Goal: Task Accomplishment & Management: Use online tool/utility

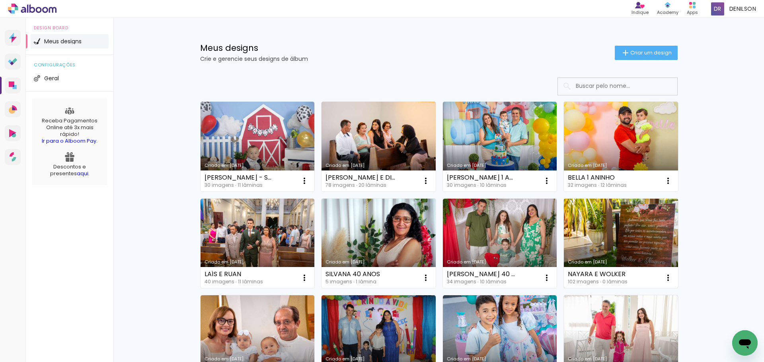
click at [627, 243] on link "Criado em [DATE]" at bounding box center [621, 244] width 114 height 90
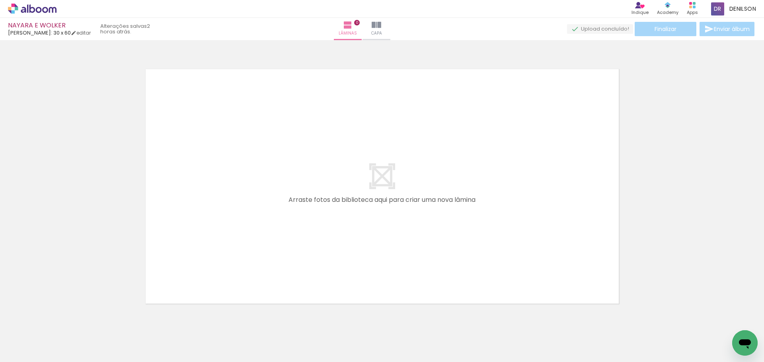
scroll to position [0, 3260]
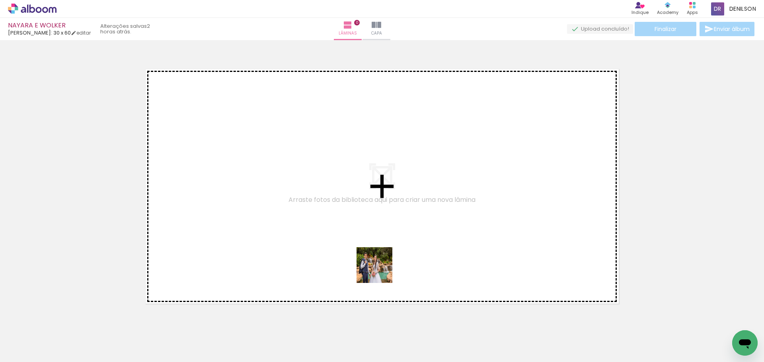
drag, startPoint x: 298, startPoint y: 340, endPoint x: 385, endPoint y: 256, distance: 120.9
click at [385, 256] on quentale-workspace at bounding box center [382, 181] width 764 height 362
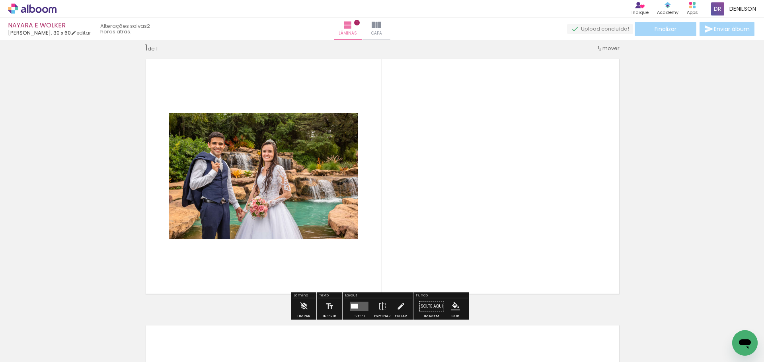
scroll to position [10, 0]
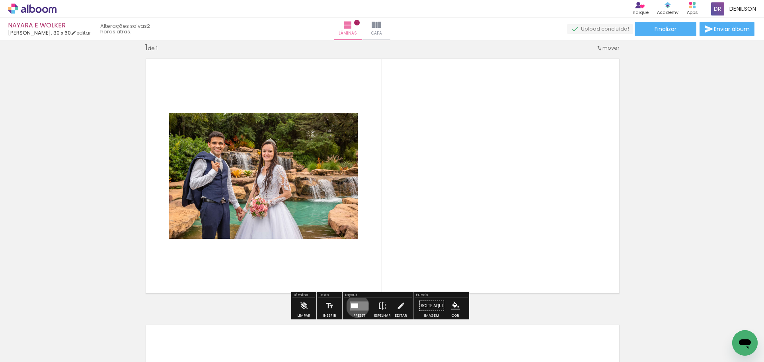
click at [356, 306] on div at bounding box center [354, 305] width 7 height 5
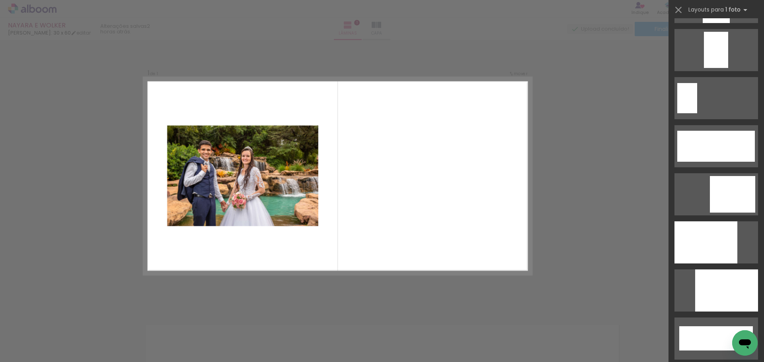
scroll to position [1948, 0]
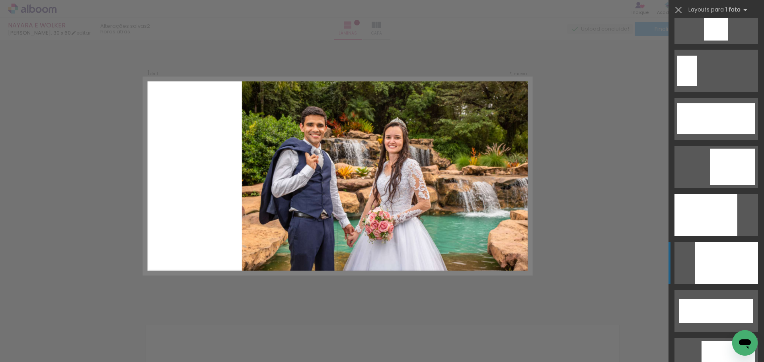
click at [733, 261] on div at bounding box center [726, 263] width 63 height 42
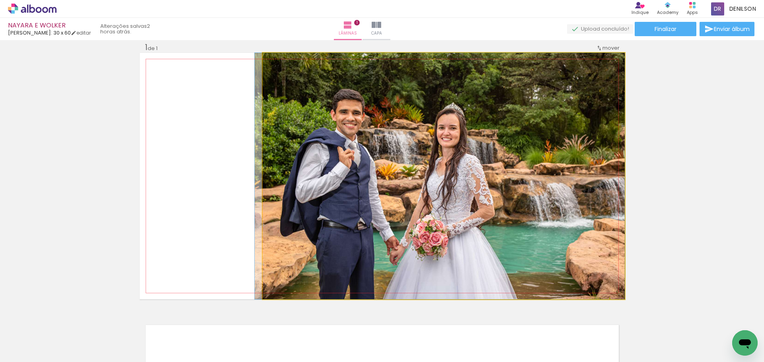
drag, startPoint x: 550, startPoint y: 154, endPoint x: 542, endPoint y: 154, distance: 8.0
click at [542, 155] on quentale-photo at bounding box center [443, 176] width 362 height 247
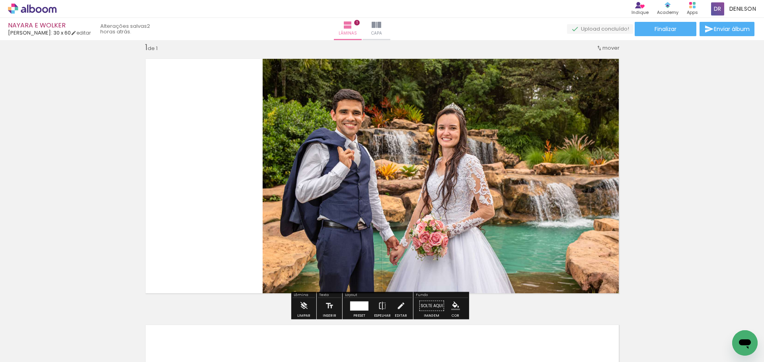
click at [298, 154] on quentale-photo at bounding box center [443, 176] width 362 height 247
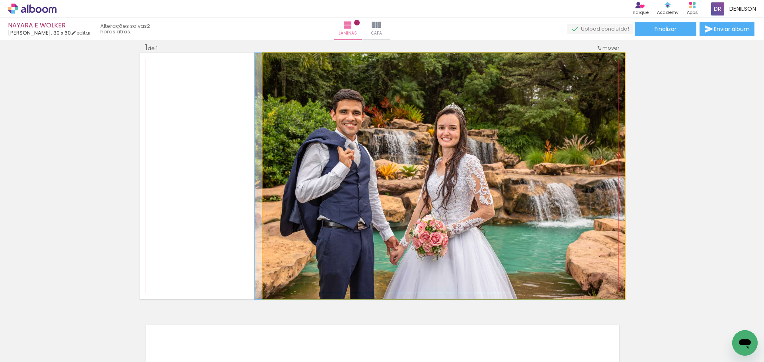
click at [298, 154] on quentale-photo at bounding box center [443, 176] width 362 height 247
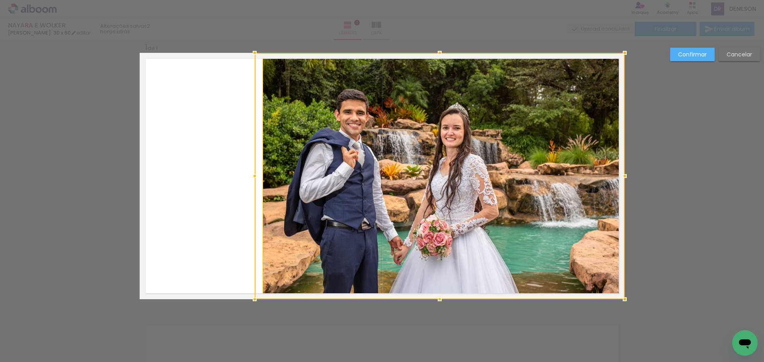
drag, startPoint x: 260, startPoint y: 175, endPoint x: 253, endPoint y: 174, distance: 7.6
click at [252, 175] on div at bounding box center [255, 176] width 16 height 16
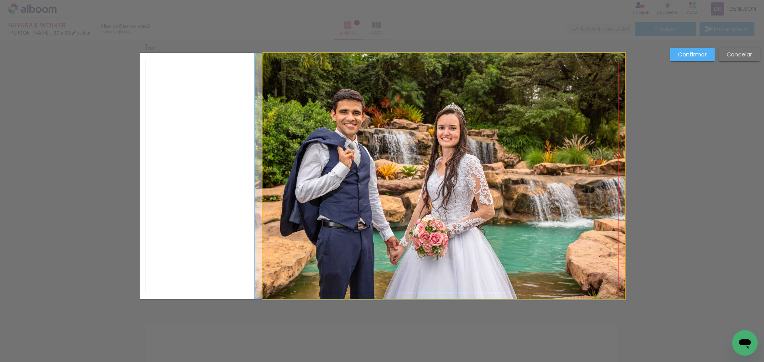
drag, startPoint x: 466, startPoint y: 140, endPoint x: 462, endPoint y: 139, distance: 4.8
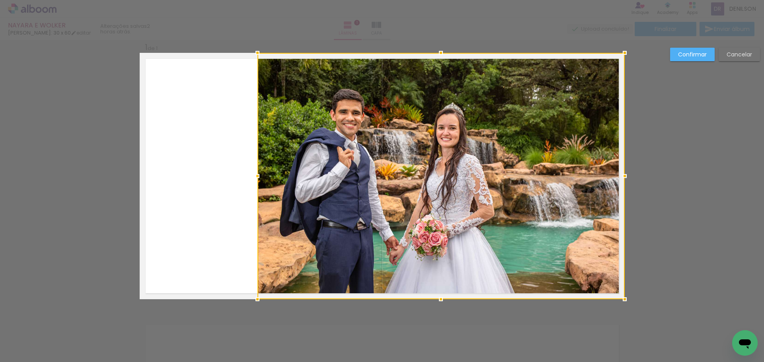
click at [253, 177] on div at bounding box center [257, 176] width 16 height 16
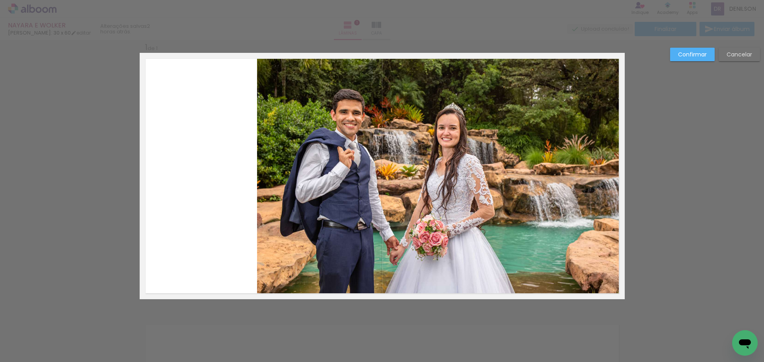
click at [0, 0] on slot "Confirmar" at bounding box center [0, 0] width 0 height 0
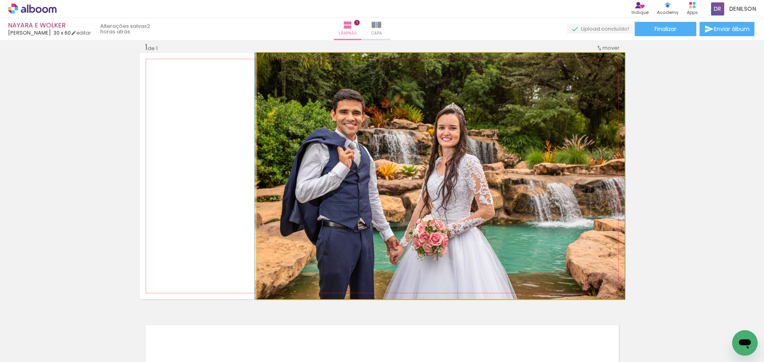
drag, startPoint x: 461, startPoint y: 158, endPoint x: 456, endPoint y: 158, distance: 5.6
click at [529, 157] on quentale-photo at bounding box center [440, 176] width 367 height 247
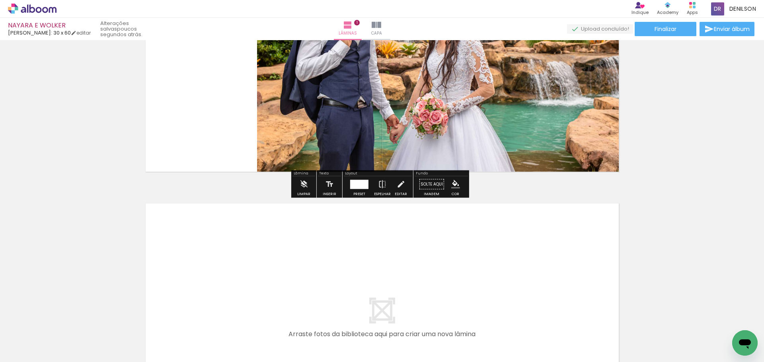
scroll to position [209, 0]
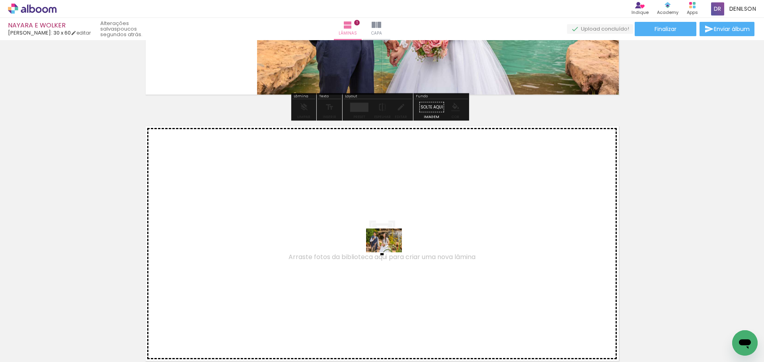
drag, startPoint x: 389, startPoint y: 307, endPoint x: 390, endPoint y: 253, distance: 54.5
click at [390, 253] on quentale-workspace at bounding box center [382, 181] width 764 height 362
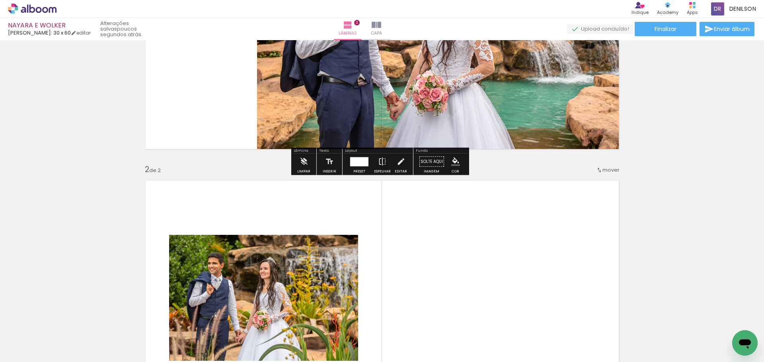
scroll to position [157, 0]
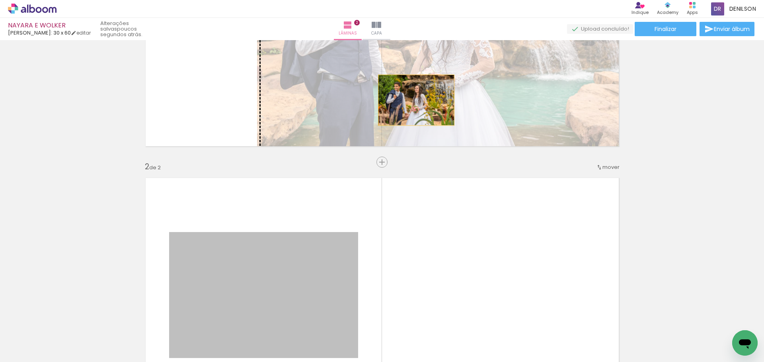
drag, startPoint x: 324, startPoint y: 254, endPoint x: 413, endPoint y: 100, distance: 177.3
click at [413, 100] on div "Inserir lâmina 1 de 2 Inserir lâmina 2 de 2" at bounding box center [382, 285] width 764 height 800
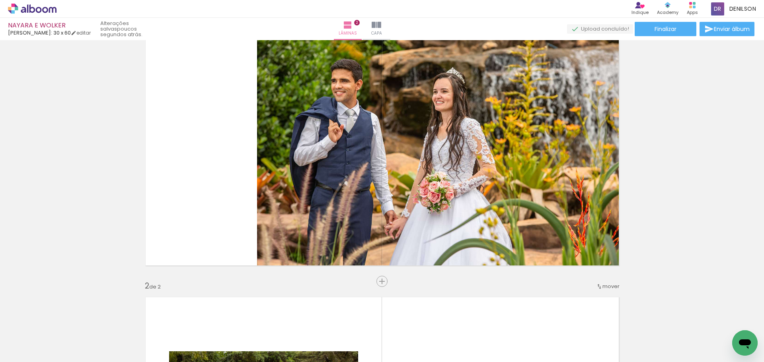
scroll to position [0, 0]
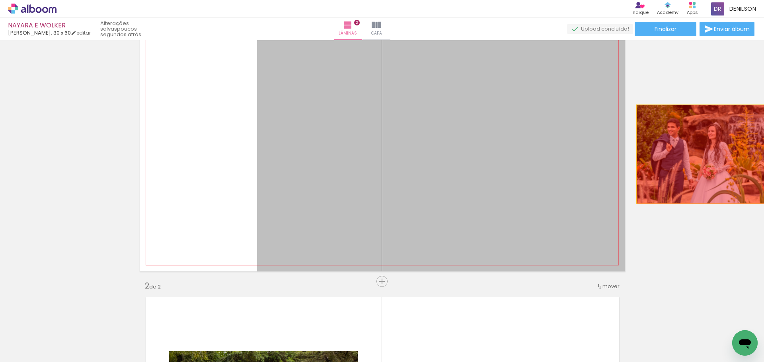
drag, startPoint x: 465, startPoint y: 167, endPoint x: 707, endPoint y: 154, distance: 242.1
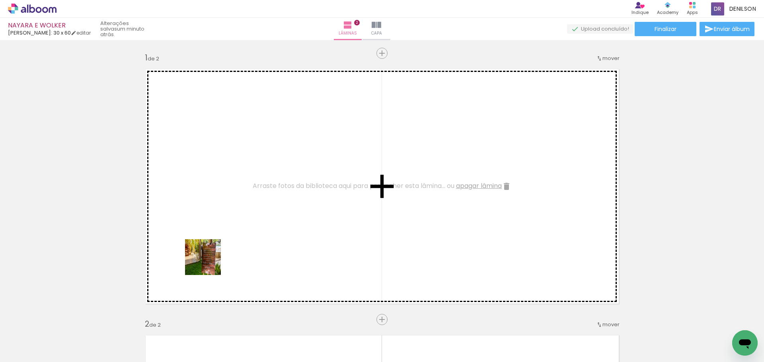
drag, startPoint x: 99, startPoint y: 324, endPoint x: 213, endPoint y: 243, distance: 140.1
click at [213, 243] on quentale-workspace at bounding box center [382, 181] width 764 height 362
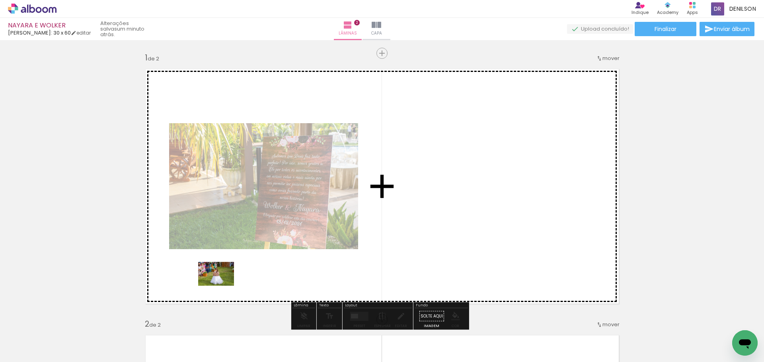
drag, startPoint x: 127, startPoint y: 340, endPoint x: 222, endPoint y: 286, distance: 109.6
click at [222, 286] on quentale-workspace at bounding box center [382, 181] width 764 height 362
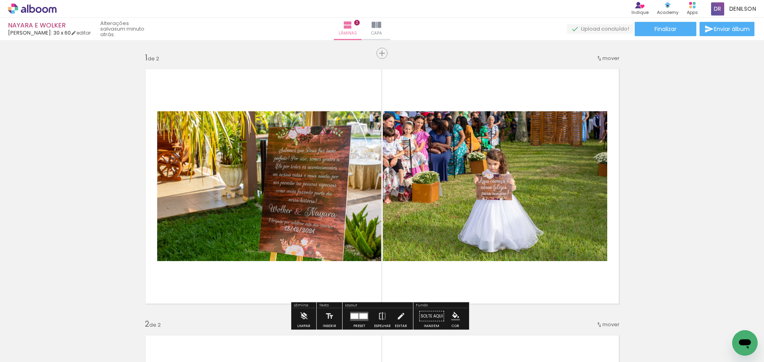
click at [41, 337] on iron-icon at bounding box center [40, 338] width 6 height 6
click at [0, 0] on slot "Não utilizadas" at bounding box center [0, 0] width 0 height 0
type input "Não utilizadas"
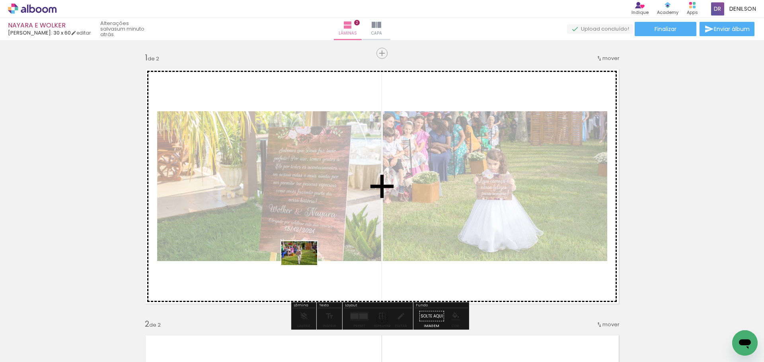
drag, startPoint x: 80, startPoint y: 340, endPoint x: 315, endPoint y: 255, distance: 249.5
click at [315, 255] on quentale-workspace at bounding box center [382, 181] width 764 height 362
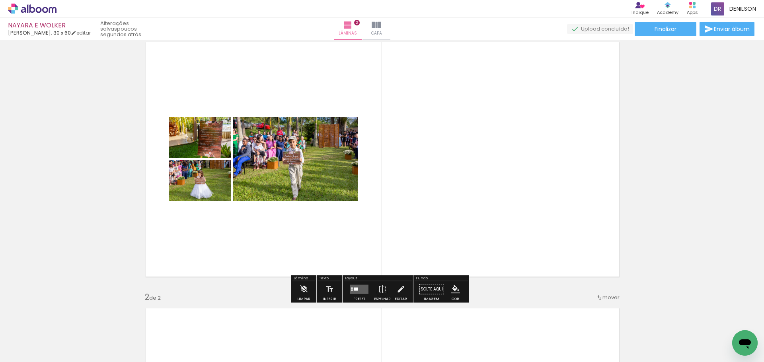
scroll to position [40, 0]
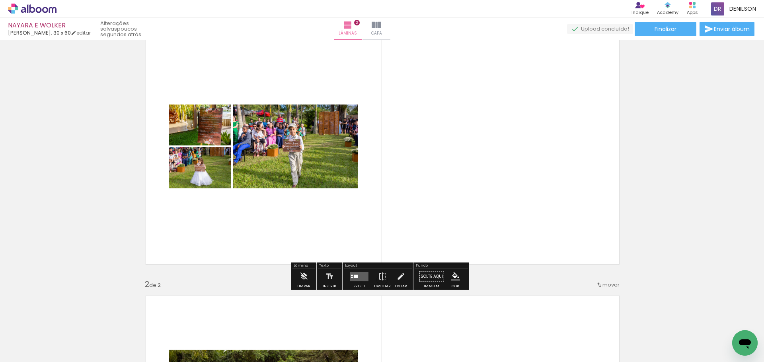
click at [356, 272] on quentale-layouter at bounding box center [359, 276] width 18 height 9
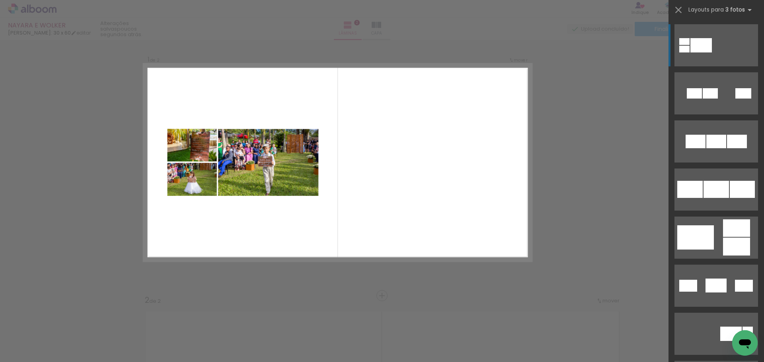
scroll to position [10, 0]
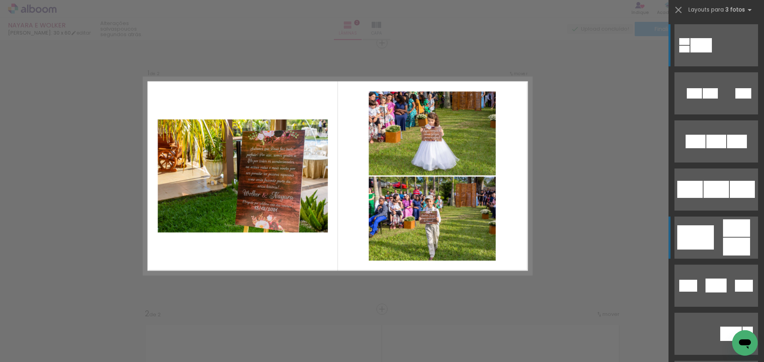
click at [716, 235] on quentale-layouter at bounding box center [716, 238] width 84 height 42
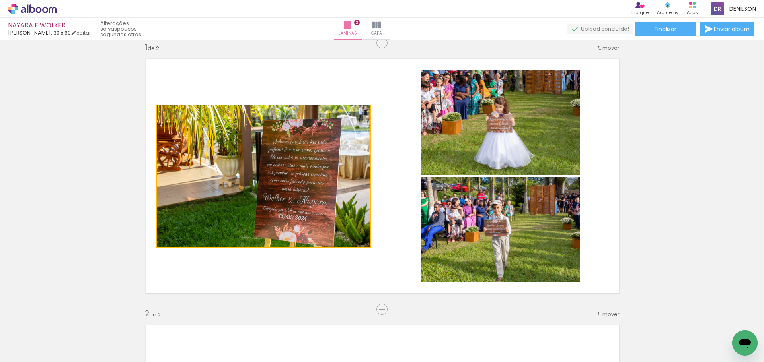
click at [298, 176] on quentale-photo at bounding box center [263, 176] width 213 height 142
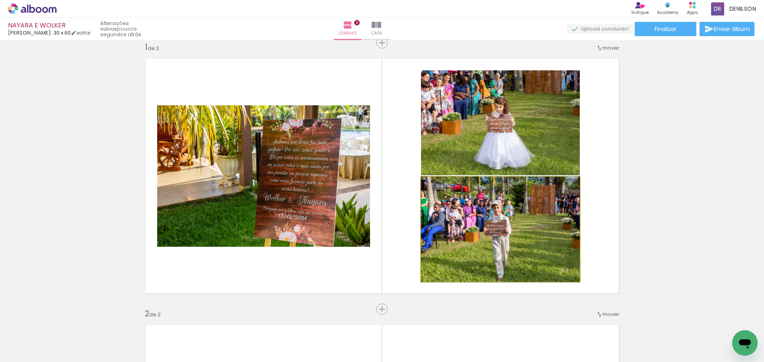
click at [527, 211] on quentale-photo at bounding box center [500, 229] width 159 height 105
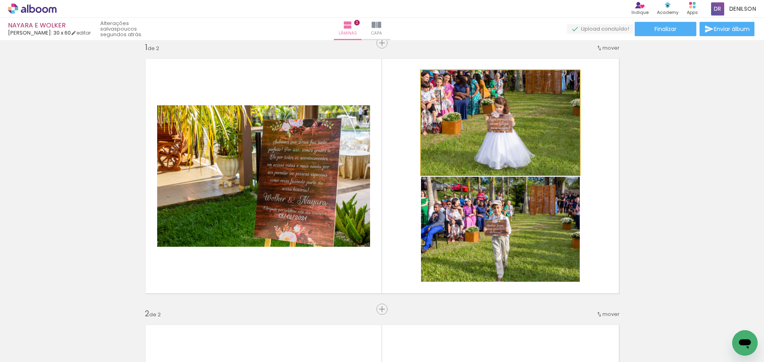
click at [528, 122] on quentale-photo at bounding box center [500, 122] width 159 height 105
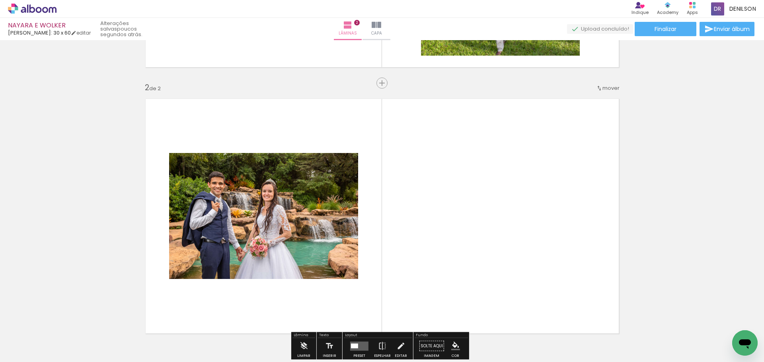
scroll to position [249, 0]
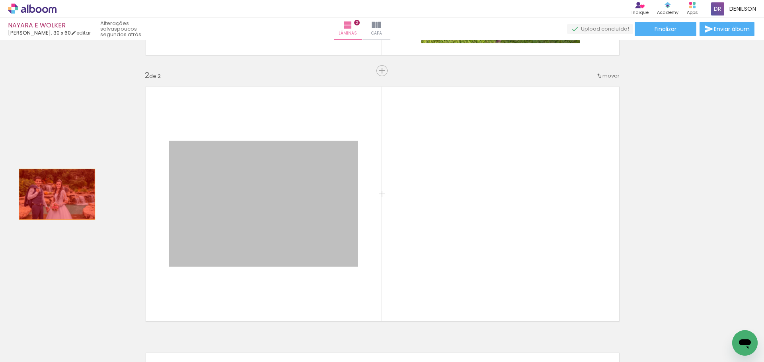
drag, startPoint x: 224, startPoint y: 202, endPoint x: 52, endPoint y: 194, distance: 172.0
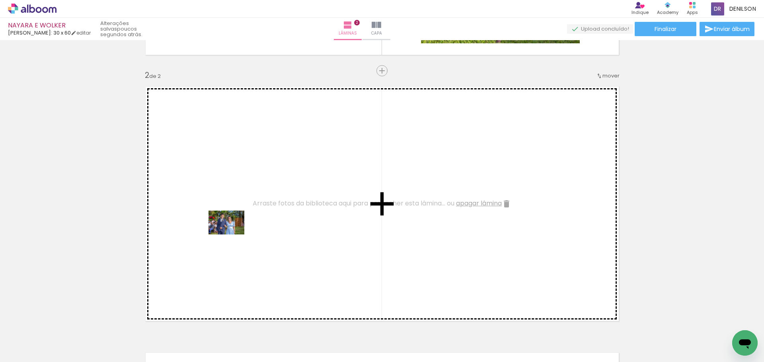
drag, startPoint x: 85, startPoint y: 339, endPoint x: 232, endPoint y: 235, distance: 180.5
click at [232, 235] on quentale-workspace at bounding box center [382, 181] width 764 height 362
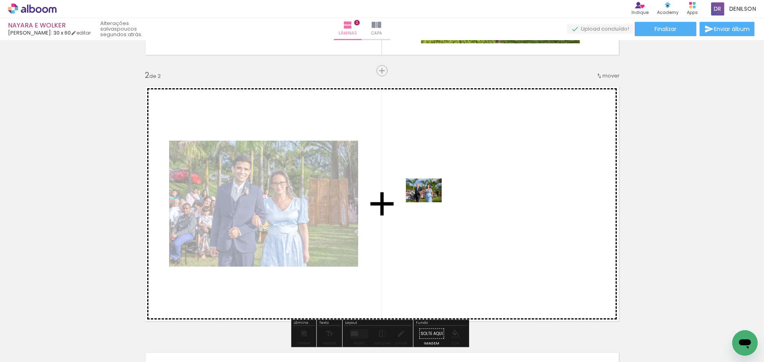
drag, startPoint x: 88, startPoint y: 344, endPoint x: 430, endPoint y: 202, distance: 369.4
click at [430, 202] on quentale-workspace at bounding box center [382, 181] width 764 height 362
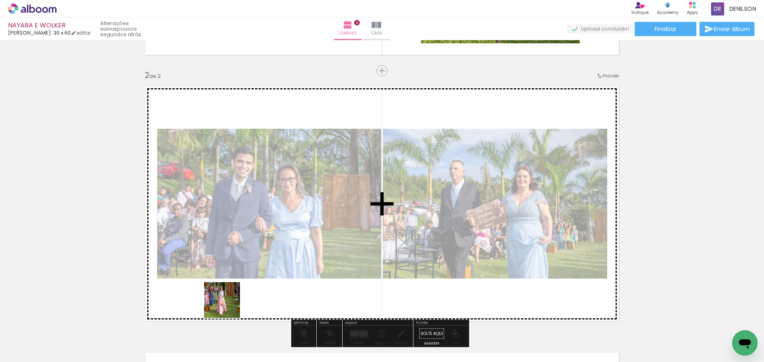
drag, startPoint x: 84, startPoint y: 338, endPoint x: 292, endPoint y: 282, distance: 215.4
click at [292, 282] on quentale-workspace at bounding box center [382, 181] width 764 height 362
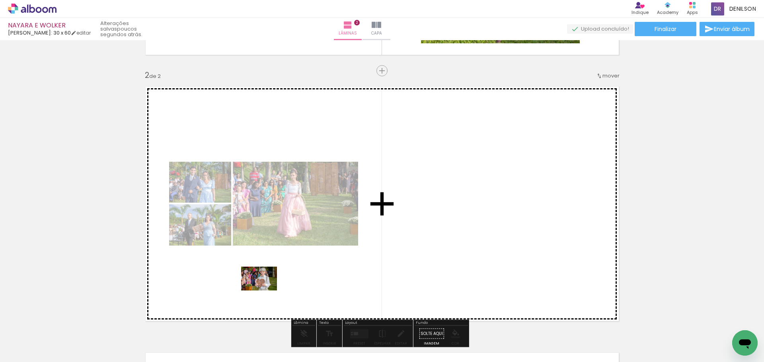
drag, startPoint x: 83, startPoint y: 337, endPoint x: 265, endPoint y: 291, distance: 188.0
click at [265, 291] on quentale-workspace at bounding box center [382, 181] width 764 height 362
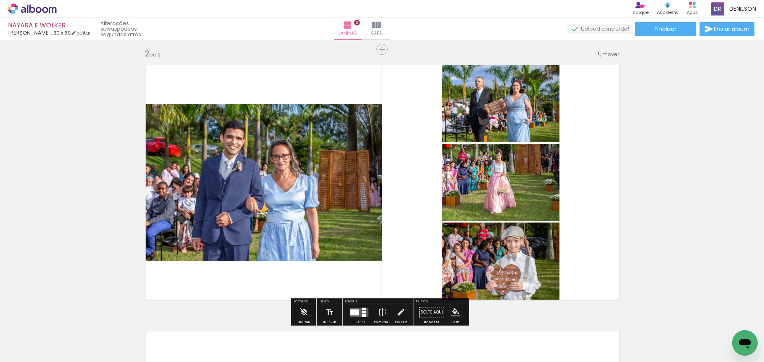
scroll to position [289, 0]
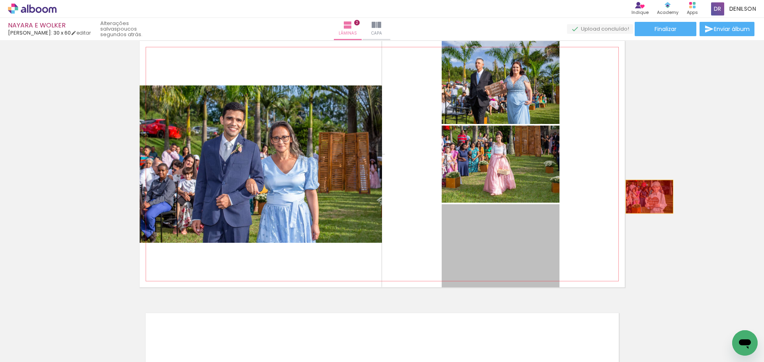
drag, startPoint x: 493, startPoint y: 244, endPoint x: 646, endPoint y: 197, distance: 159.9
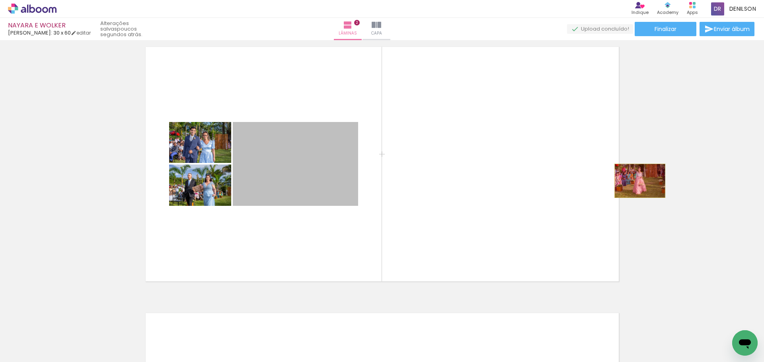
drag, startPoint x: 298, startPoint y: 183, endPoint x: 642, endPoint y: 178, distance: 344.1
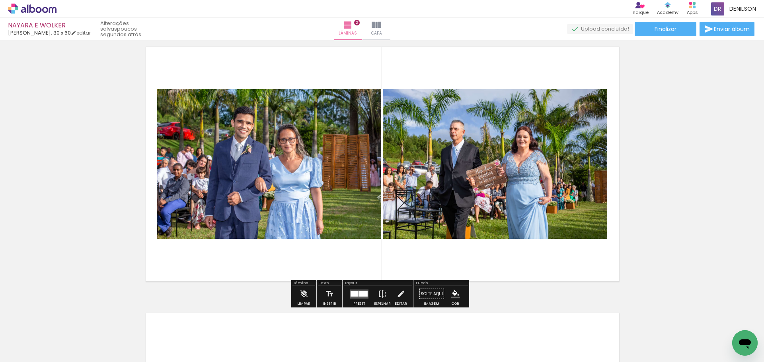
click at [356, 292] on div at bounding box center [354, 294] width 8 height 6
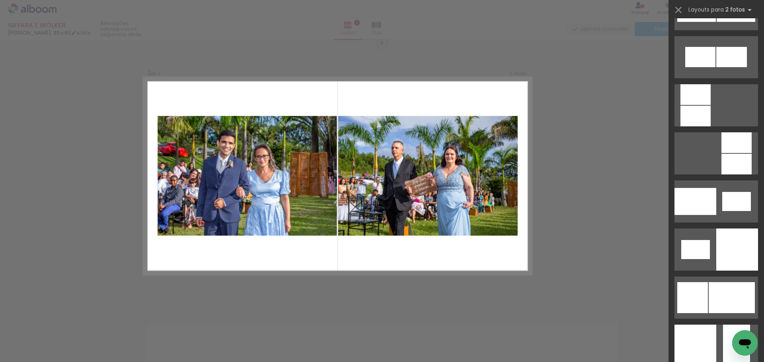
scroll to position [976, 0]
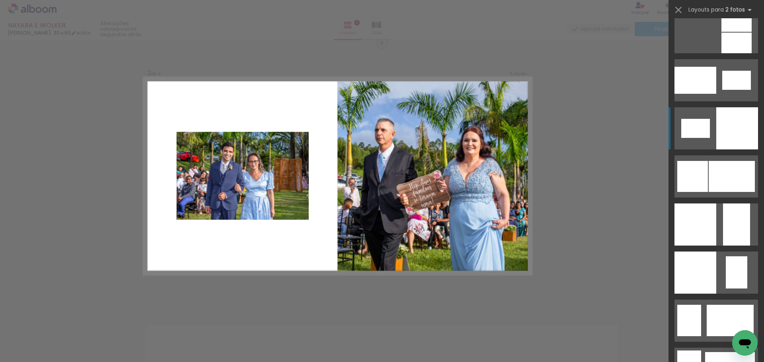
click at [744, 122] on div at bounding box center [737, 128] width 42 height 42
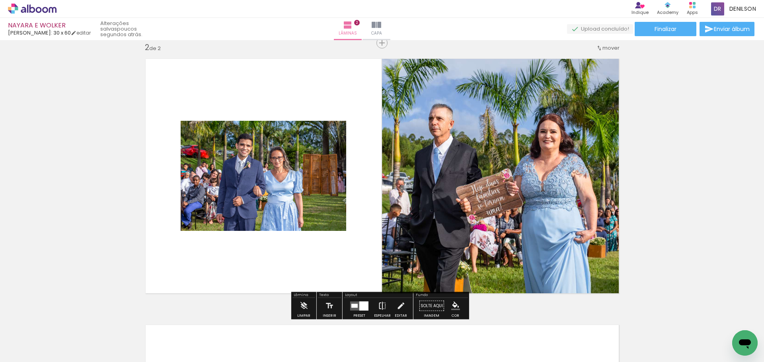
click at [380, 305] on iron-icon at bounding box center [382, 306] width 9 height 16
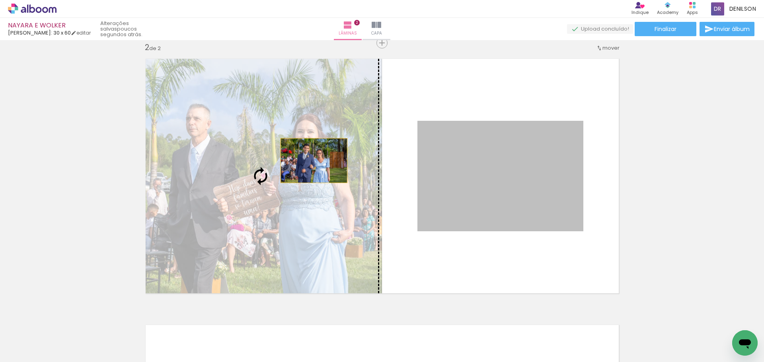
drag, startPoint x: 474, startPoint y: 176, endPoint x: 311, endPoint y: 161, distance: 164.2
click at [0, 0] on slot at bounding box center [0, 0] width 0 height 0
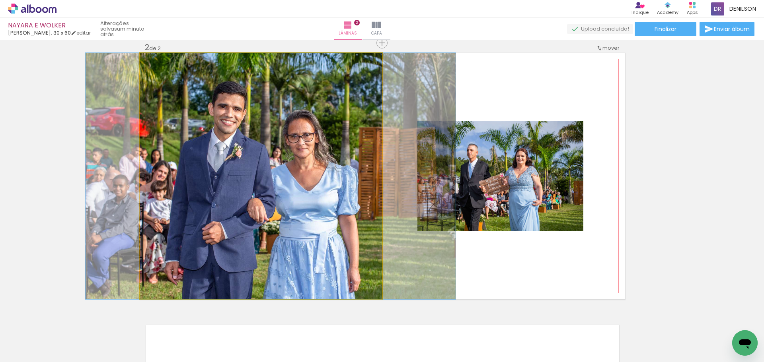
drag, startPoint x: 275, startPoint y: 171, endPoint x: 285, endPoint y: 173, distance: 10.1
click at [257, 159] on quentale-photo at bounding box center [261, 176] width 242 height 247
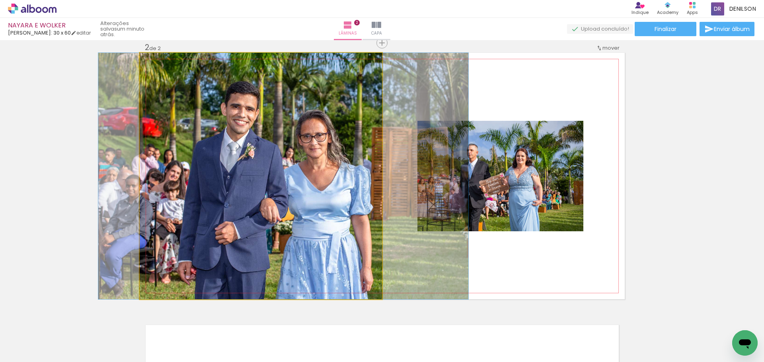
drag, startPoint x: 259, startPoint y: 161, endPoint x: 272, endPoint y: 163, distance: 13.0
click at [284, 164] on quentale-photo at bounding box center [261, 176] width 242 height 247
click at [319, 161] on quentale-photo at bounding box center [261, 176] width 242 height 247
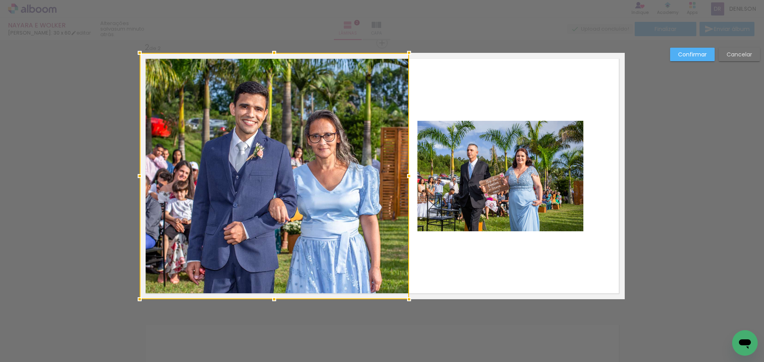
drag, startPoint x: 381, startPoint y: 176, endPoint x: 406, endPoint y: 178, distance: 25.5
click at [406, 178] on div at bounding box center [409, 176] width 16 height 16
click at [0, 0] on slot "Cancelar" at bounding box center [0, 0] width 0 height 0
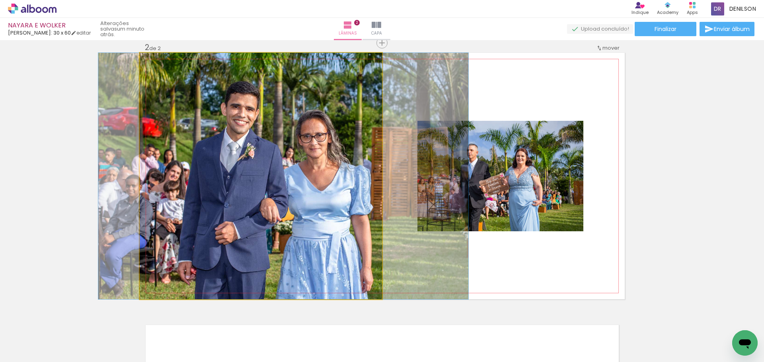
click at [310, 159] on quentale-photo at bounding box center [261, 176] width 242 height 247
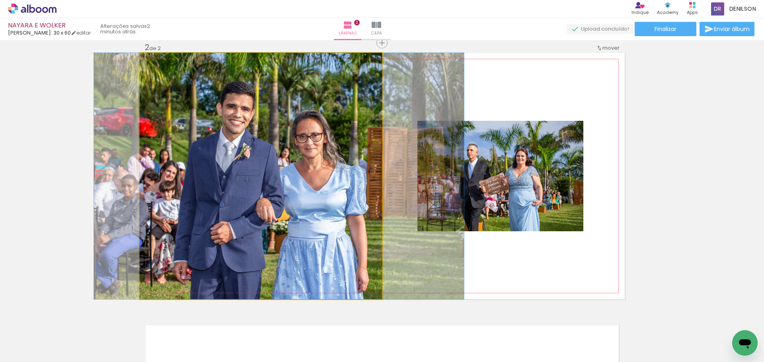
drag, startPoint x: 292, startPoint y: 176, endPoint x: 287, endPoint y: 176, distance: 4.8
click at [302, 166] on quentale-photo at bounding box center [261, 176] width 242 height 247
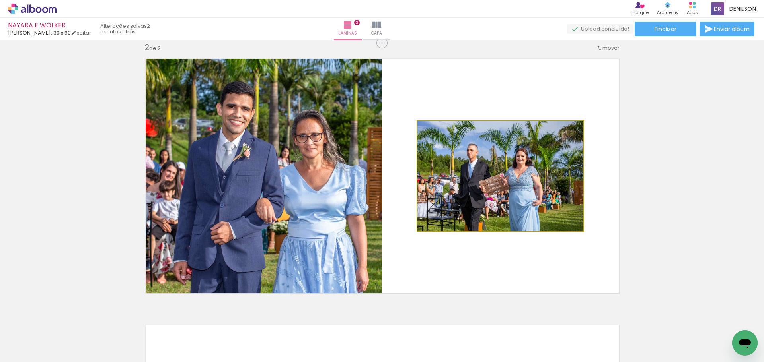
click at [498, 177] on quentale-photo at bounding box center [500, 176] width 166 height 111
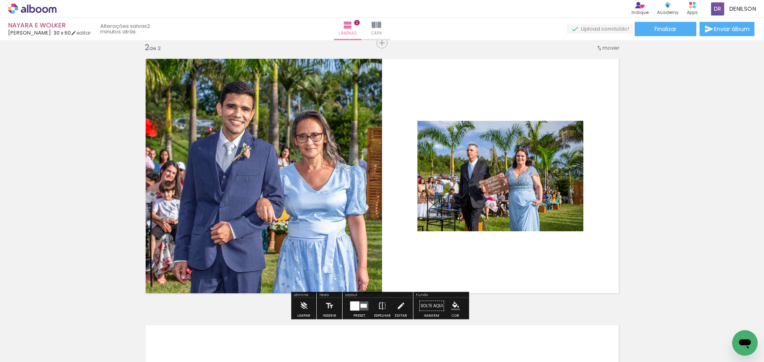
click at [498, 177] on quentale-photo at bounding box center [500, 176] width 166 height 111
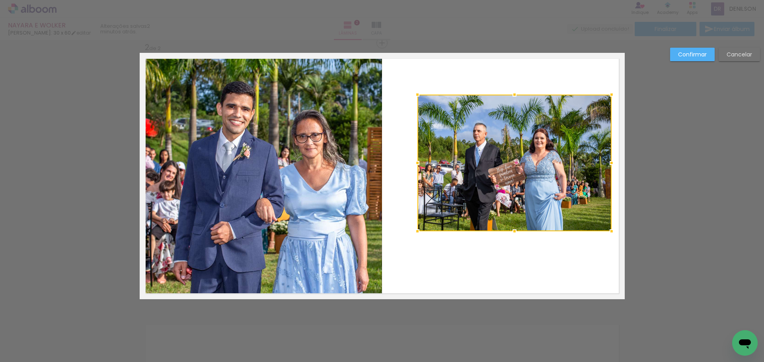
drag, startPoint x: 579, startPoint y: 122, endPoint x: 602, endPoint y: 101, distance: 30.7
click at [606, 96] on div at bounding box center [611, 95] width 16 height 16
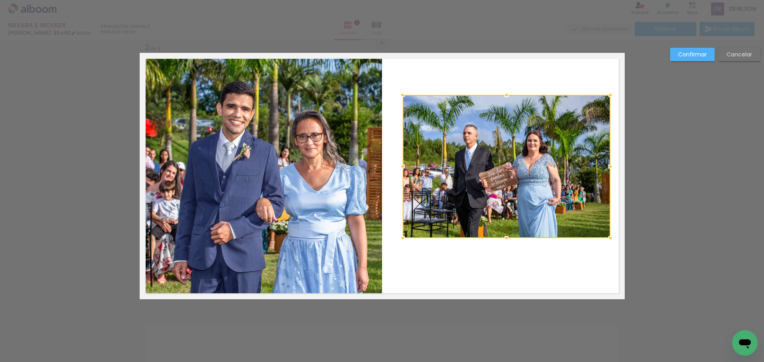
drag, startPoint x: 416, startPoint y: 231, endPoint x: 422, endPoint y: 225, distance: 7.9
click at [402, 233] on div at bounding box center [403, 238] width 16 height 16
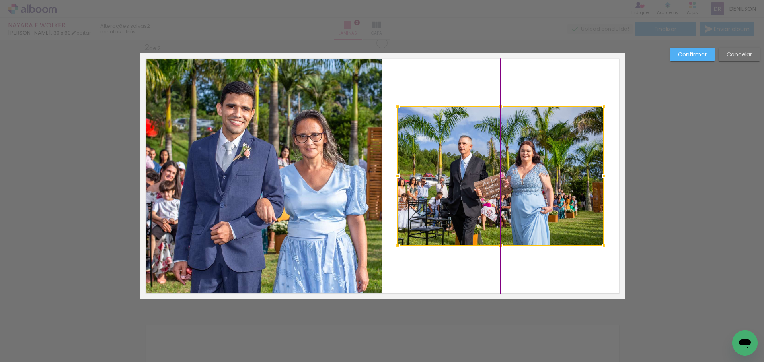
drag, startPoint x: 514, startPoint y: 162, endPoint x: 511, endPoint y: 171, distance: 8.9
click at [511, 171] on div at bounding box center [500, 176] width 206 height 139
drag, startPoint x: 686, startPoint y: 52, endPoint x: 571, endPoint y: 146, distance: 147.5
click at [0, 0] on slot "Confirmar" at bounding box center [0, 0] width 0 height 0
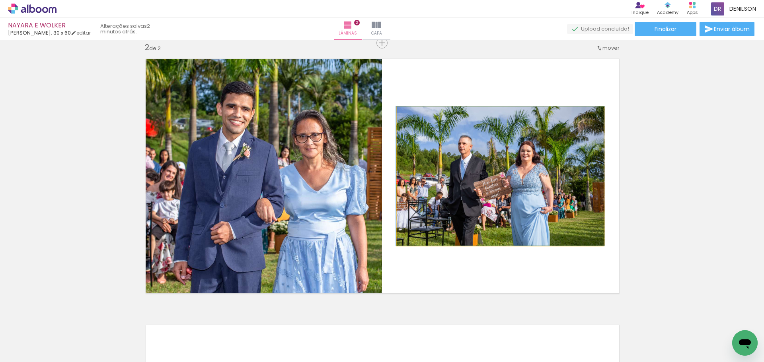
click at [547, 156] on quentale-photo at bounding box center [500, 176] width 206 height 139
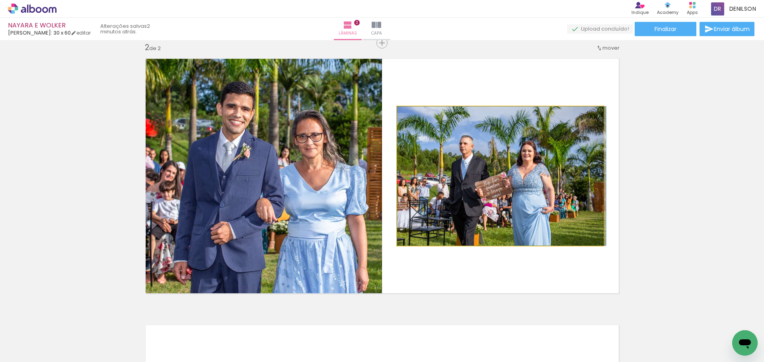
drag, startPoint x: 538, startPoint y: 165, endPoint x: 545, endPoint y: 165, distance: 6.8
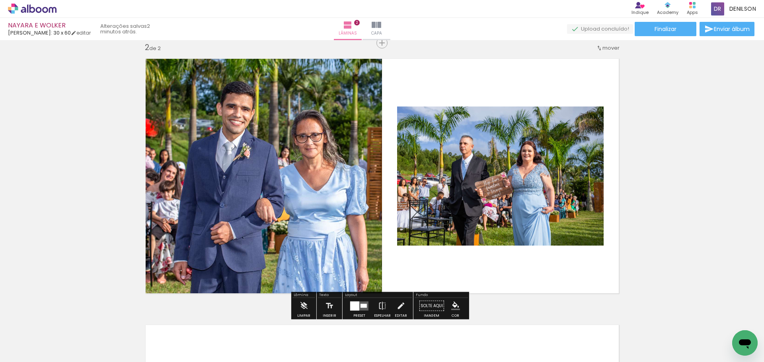
click at [638, 126] on div "Inserir lâmina 1 de 2 Inserir lâmina 2 de 2" at bounding box center [382, 166] width 764 height 800
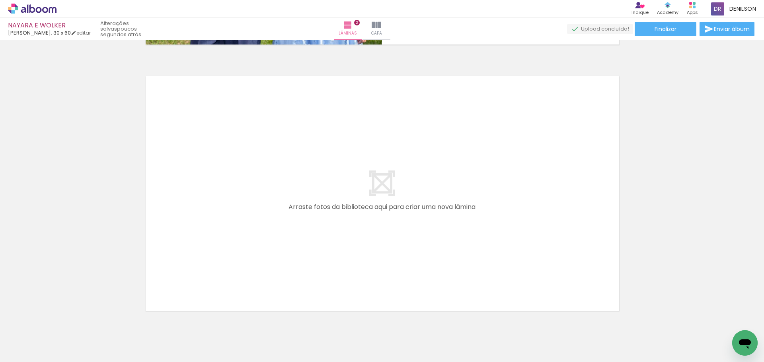
scroll to position [557, 0]
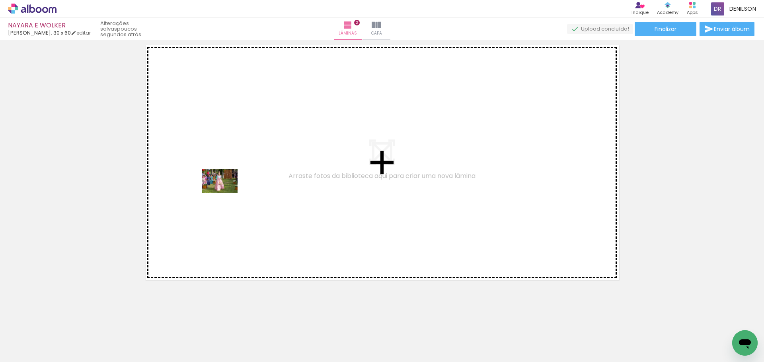
drag, startPoint x: 95, startPoint y: 328, endPoint x: 198, endPoint y: 211, distance: 155.3
click at [225, 193] on quentale-workspace at bounding box center [382, 181] width 764 height 362
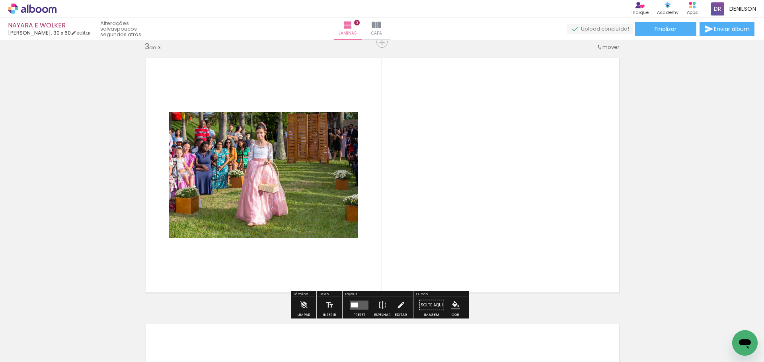
scroll to position [543, 0]
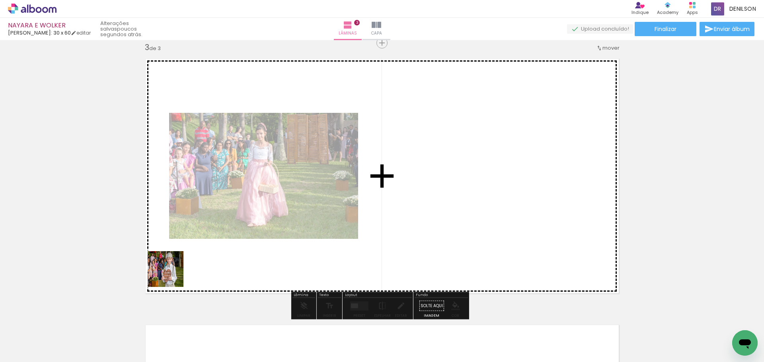
drag, startPoint x: 83, startPoint y: 337, endPoint x: 179, endPoint y: 271, distance: 116.5
click at [180, 271] on quentale-workspace at bounding box center [382, 181] width 764 height 362
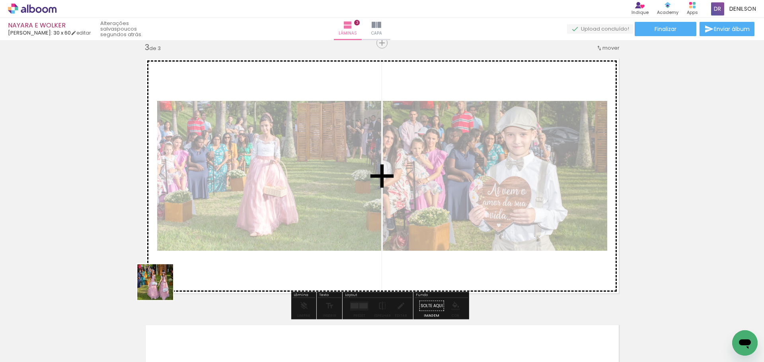
drag, startPoint x: 72, startPoint y: 335, endPoint x: 171, endPoint y: 284, distance: 111.7
click at [171, 284] on quentale-workspace at bounding box center [382, 181] width 764 height 362
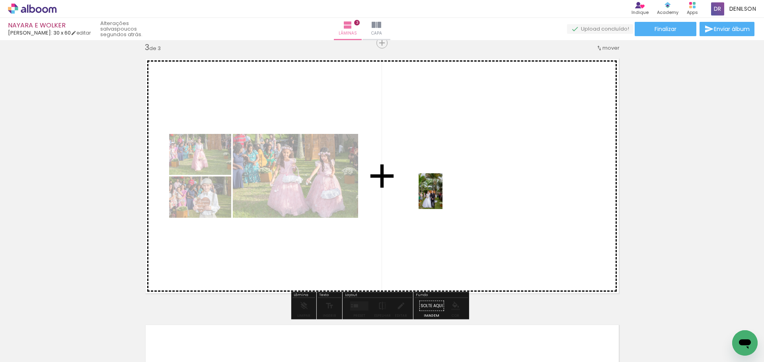
drag, startPoint x: 218, startPoint y: 311, endPoint x: 442, endPoint y: 197, distance: 251.8
click at [442, 197] on quentale-workspace at bounding box center [382, 181] width 764 height 362
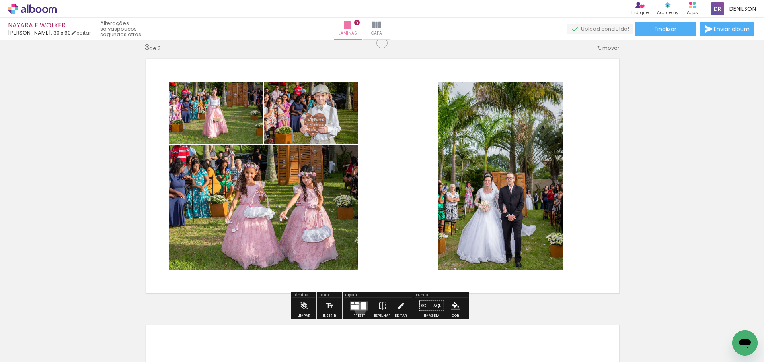
click at [358, 309] on quentale-layouter at bounding box center [359, 305] width 18 height 9
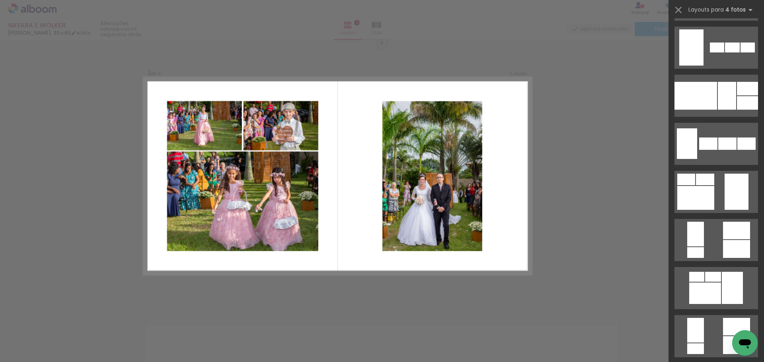
scroll to position [636, 0]
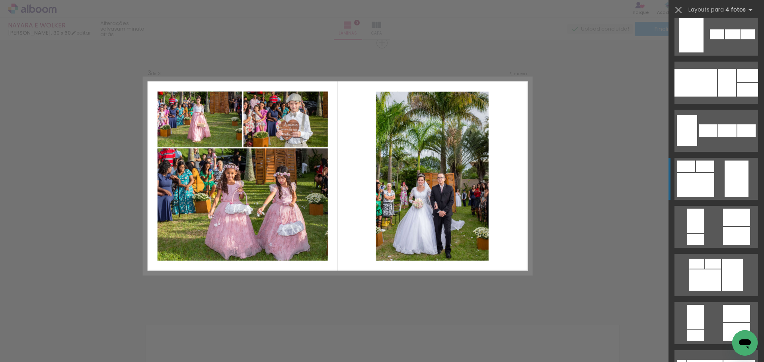
click at [729, 181] on div at bounding box center [736, 179] width 24 height 36
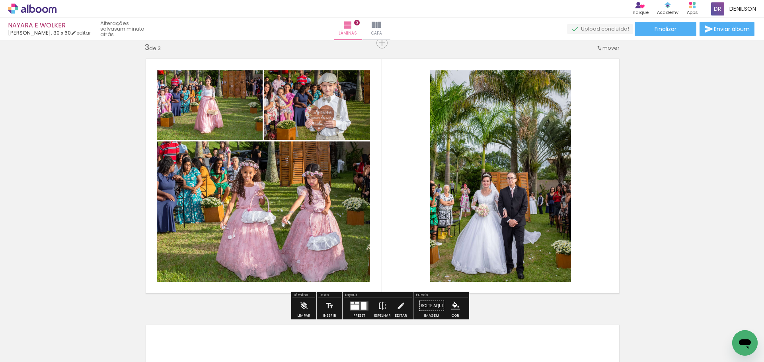
click at [471, 148] on quentale-photo at bounding box center [500, 176] width 141 height 212
click at [472, 147] on quentale-photo at bounding box center [500, 176] width 141 height 212
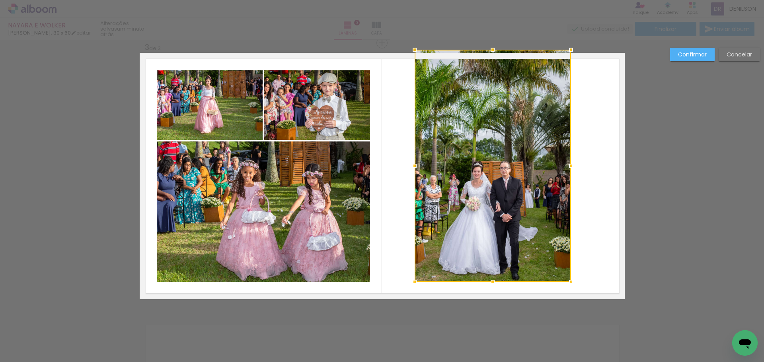
drag, startPoint x: 430, startPoint y: 70, endPoint x: 411, endPoint y: 56, distance: 23.3
click at [411, 56] on div at bounding box center [414, 50] width 16 height 16
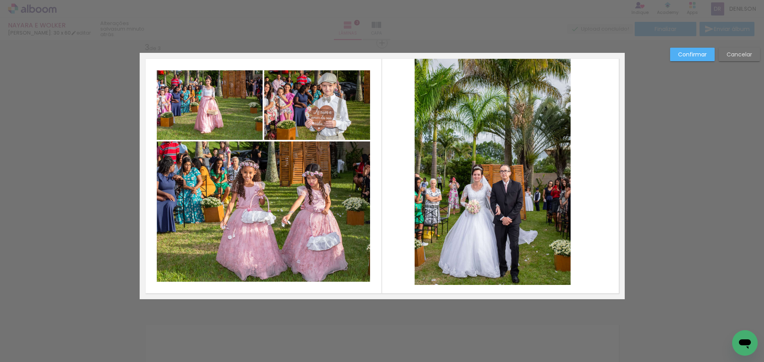
click at [525, 220] on quentale-photo at bounding box center [492, 169] width 156 height 232
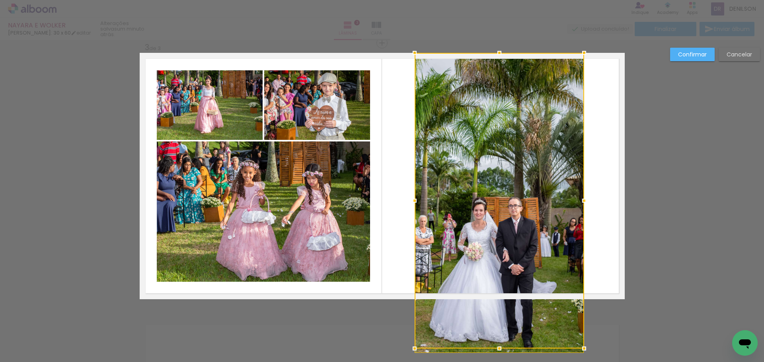
drag, startPoint x: 570, startPoint y: 283, endPoint x: 583, endPoint y: 293, distance: 16.7
click at [583, 295] on album-spread "3 de 3" at bounding box center [382, 176] width 485 height 247
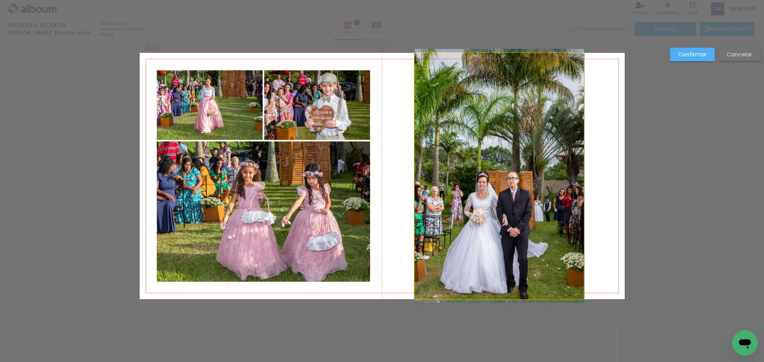
click at [517, 197] on quentale-photo at bounding box center [498, 176] width 169 height 247
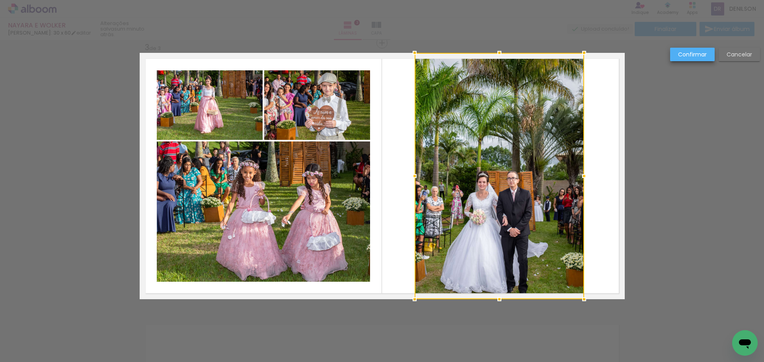
drag, startPoint x: 687, startPoint y: 54, endPoint x: 546, endPoint y: 126, distance: 159.0
click at [0, 0] on slot "Confirmar" at bounding box center [0, 0] width 0 height 0
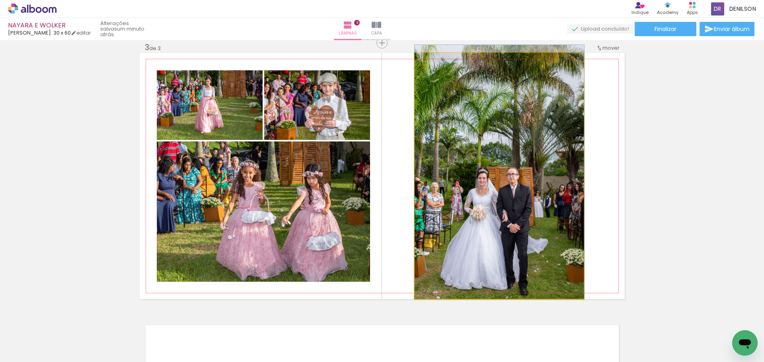
drag, startPoint x: 523, startPoint y: 151, endPoint x: 525, endPoint y: 137, distance: 14.1
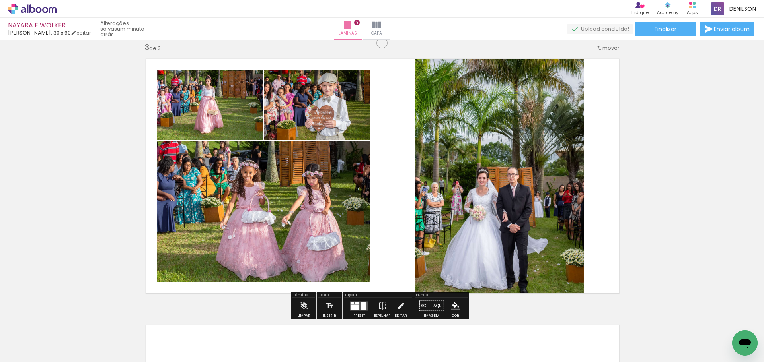
click at [518, 150] on quentale-photo at bounding box center [498, 176] width 169 height 247
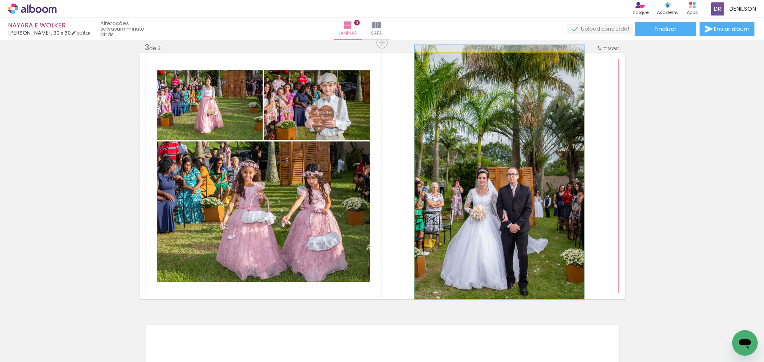
click at [518, 150] on quentale-photo at bounding box center [498, 176] width 169 height 247
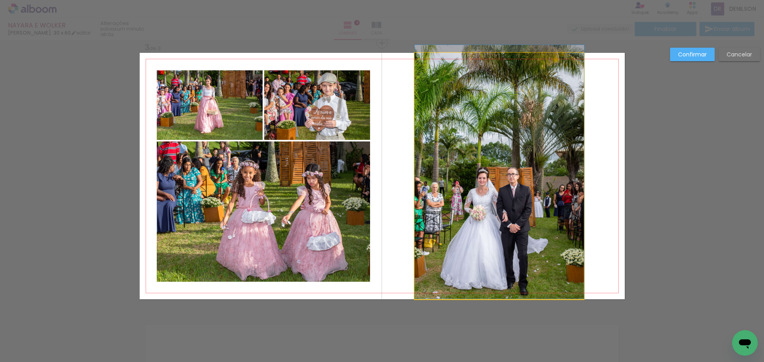
click at [524, 96] on quentale-photo at bounding box center [498, 176] width 169 height 247
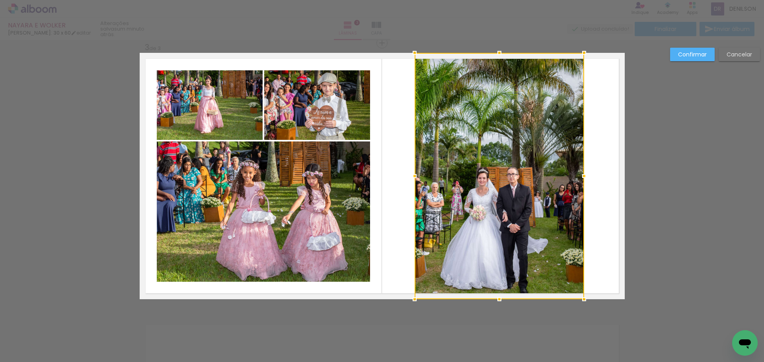
click at [0, 0] on slot "Cancelar" at bounding box center [0, 0] width 0 height 0
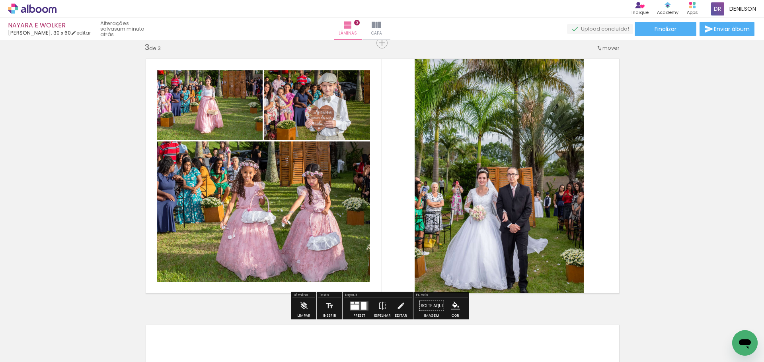
click at [358, 307] on quentale-layouter at bounding box center [359, 305] width 18 height 9
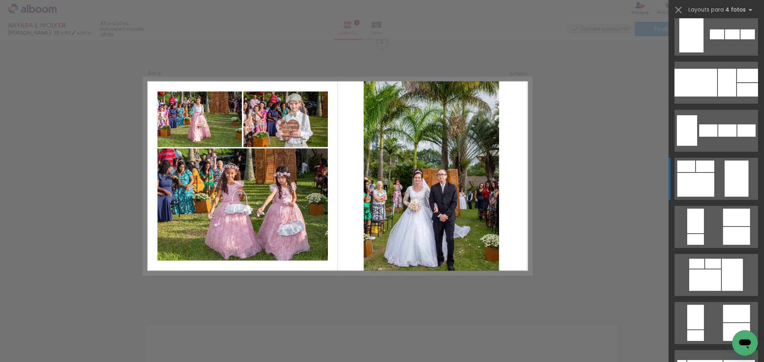
scroll to position [770, 0]
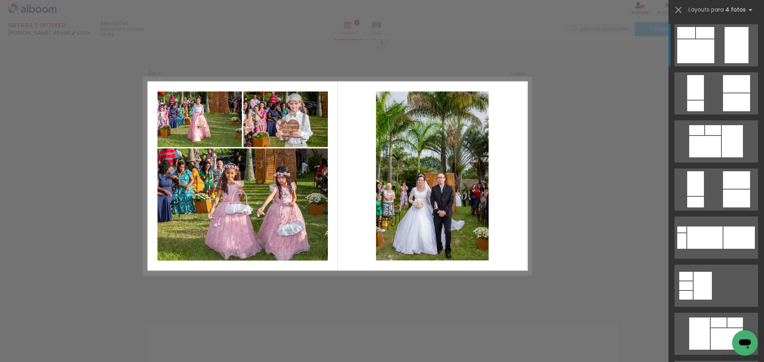
click at [360, 292] on div "Confirmar Cancelar" at bounding box center [382, 39] width 764 height 1085
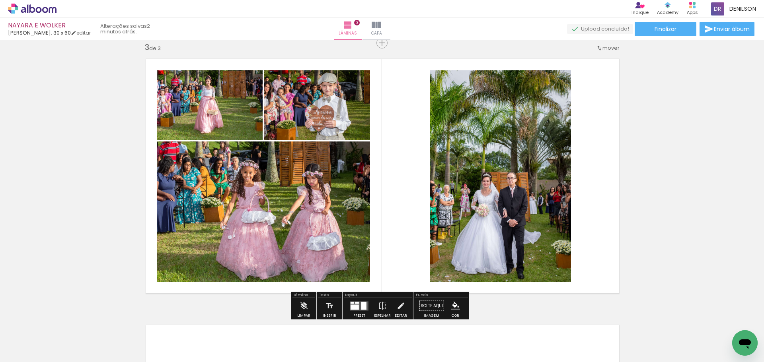
click at [517, 167] on quentale-photo at bounding box center [500, 176] width 141 height 212
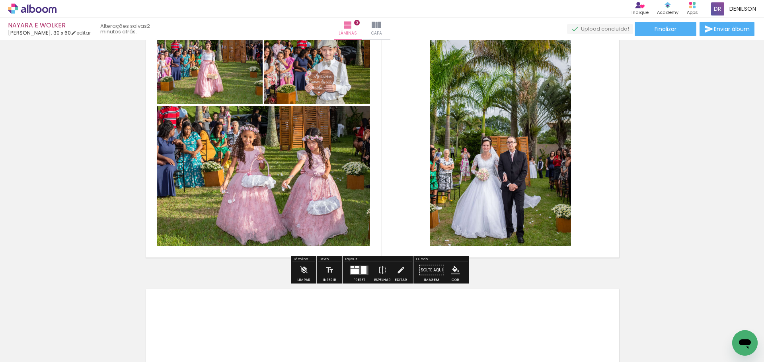
scroll to position [583, 0]
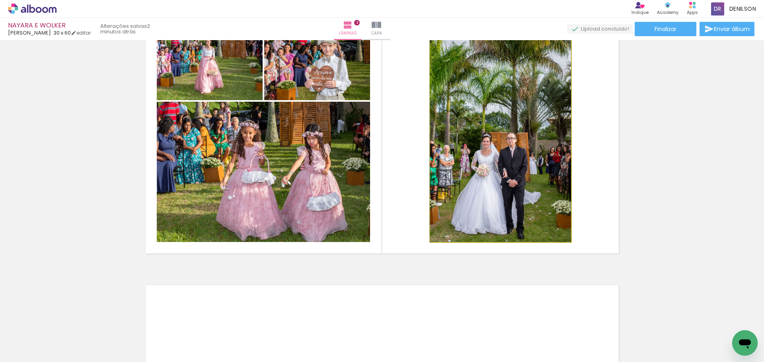
click at [544, 138] on quentale-photo at bounding box center [500, 137] width 141 height 212
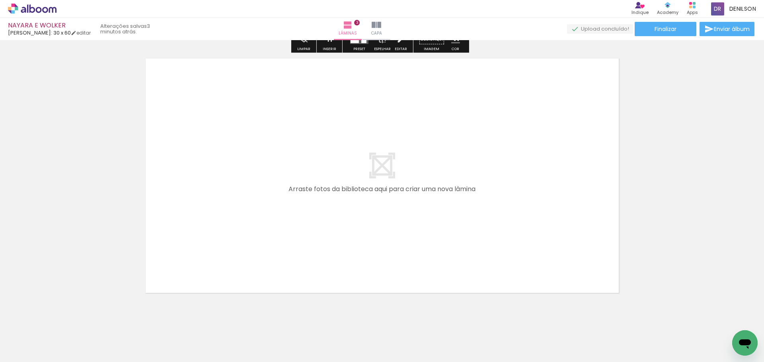
scroll to position [824, 0]
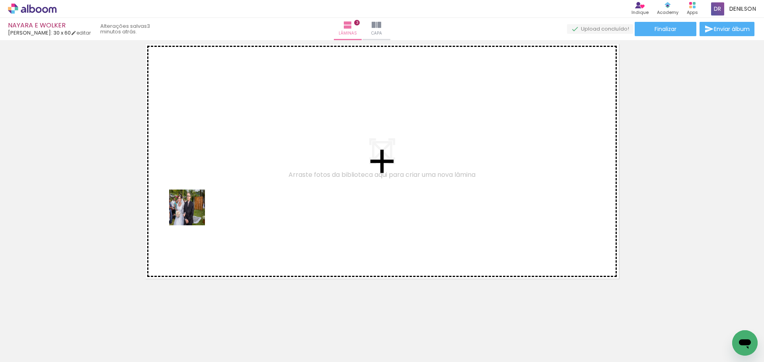
drag, startPoint x: 79, startPoint y: 334, endPoint x: 186, endPoint y: 201, distance: 170.6
click at [218, 175] on quentale-workspace at bounding box center [382, 181] width 764 height 362
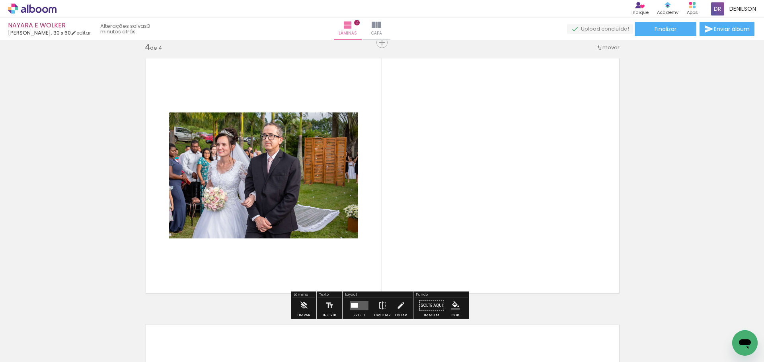
scroll to position [810, 0]
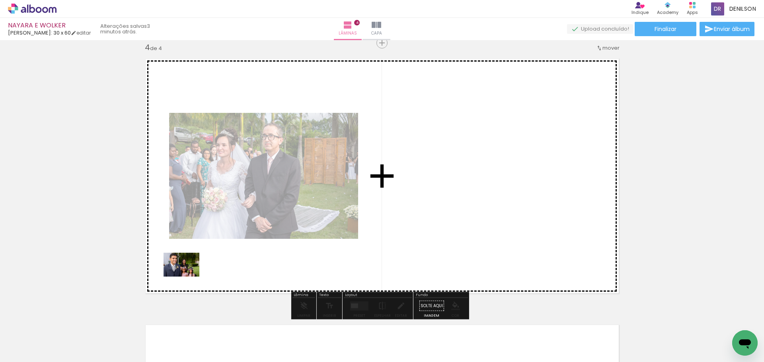
drag, startPoint x: 74, startPoint y: 335, endPoint x: 187, endPoint y: 277, distance: 127.3
click at [187, 277] on quentale-workspace at bounding box center [382, 181] width 764 height 362
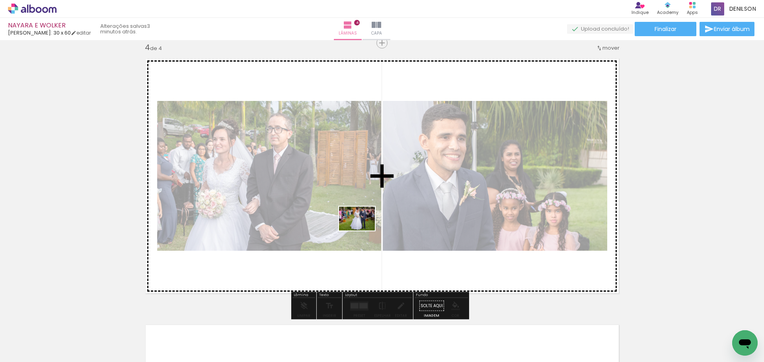
drag, startPoint x: 80, startPoint y: 340, endPoint x: 363, endPoint y: 231, distance: 303.3
click at [363, 231] on quentale-workspace at bounding box center [382, 181] width 764 height 362
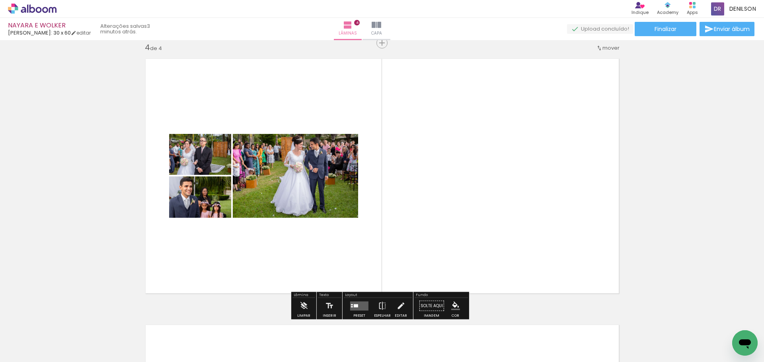
drag, startPoint x: 358, startPoint y: 306, endPoint x: 346, endPoint y: 297, distance: 14.7
click at [358, 305] on quentale-layouter at bounding box center [359, 305] width 18 height 9
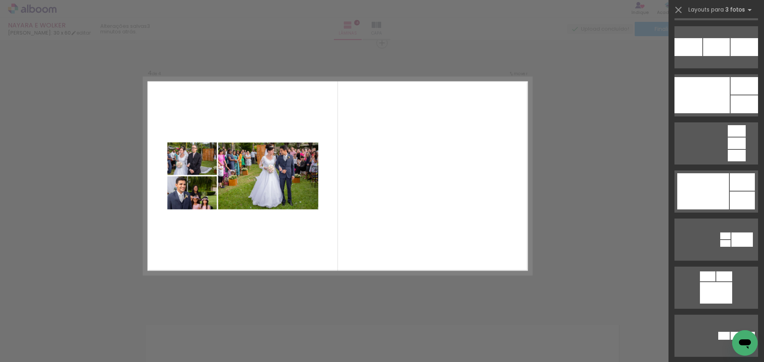
scroll to position [1074, 0]
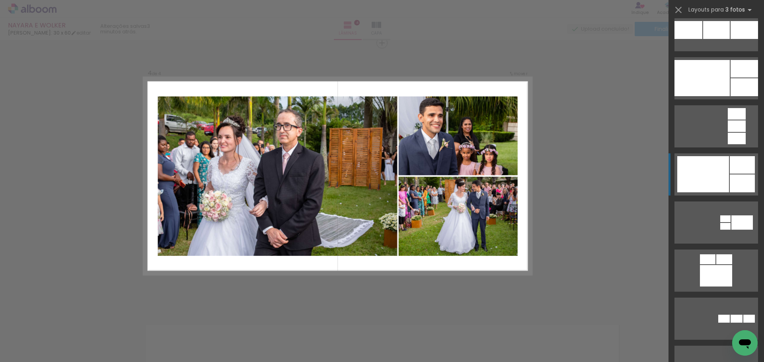
click at [721, 181] on div at bounding box center [703, 174] width 52 height 36
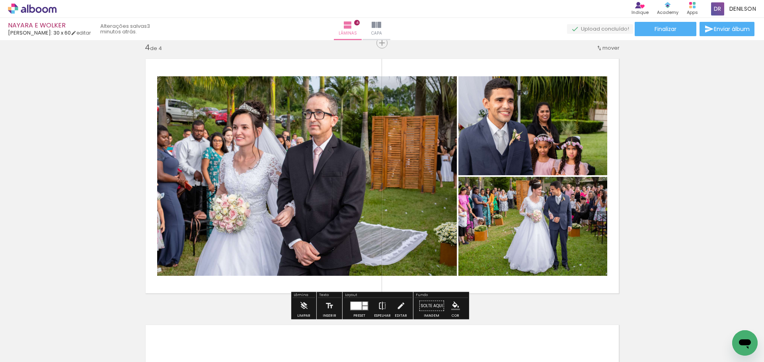
click at [381, 304] on iron-icon at bounding box center [382, 306] width 9 height 16
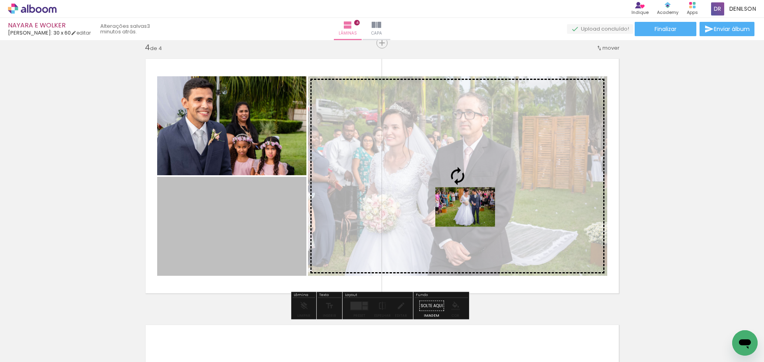
drag, startPoint x: 233, startPoint y: 214, endPoint x: 462, endPoint y: 207, distance: 228.8
click at [0, 0] on slot at bounding box center [0, 0] width 0 height 0
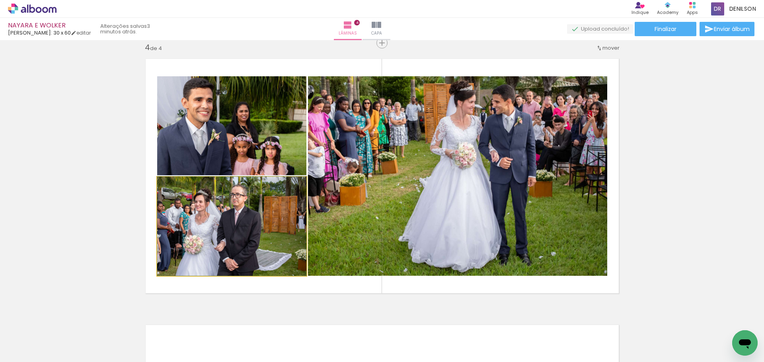
click at [245, 210] on quentale-photo at bounding box center [231, 226] width 149 height 99
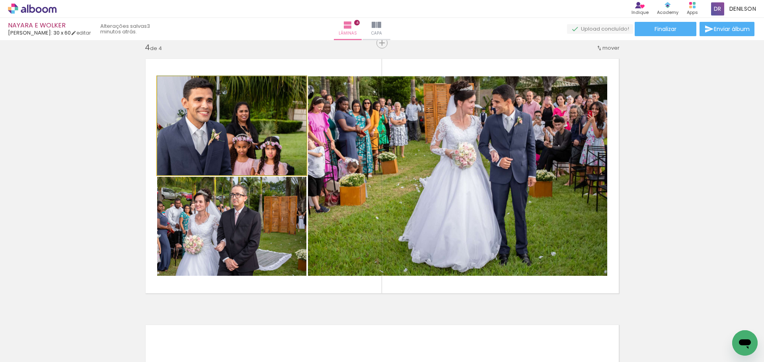
click at [251, 136] on quentale-photo at bounding box center [231, 125] width 149 height 99
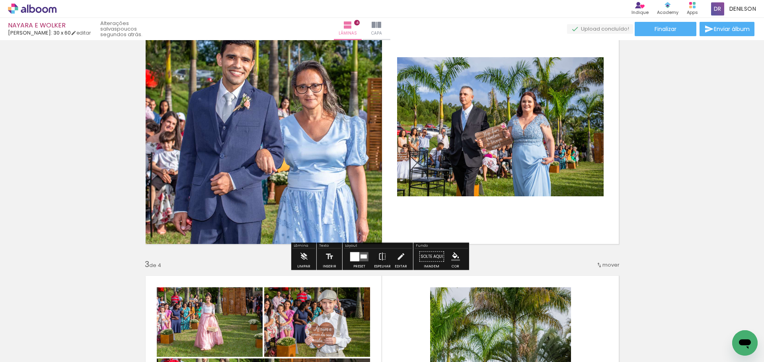
scroll to position [332, 0]
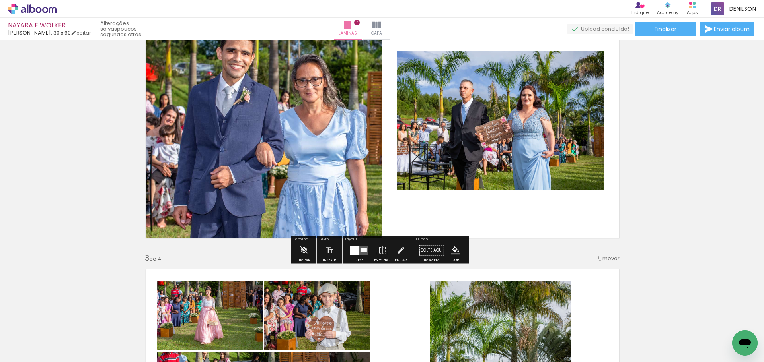
click at [362, 249] on div at bounding box center [363, 250] width 6 height 4
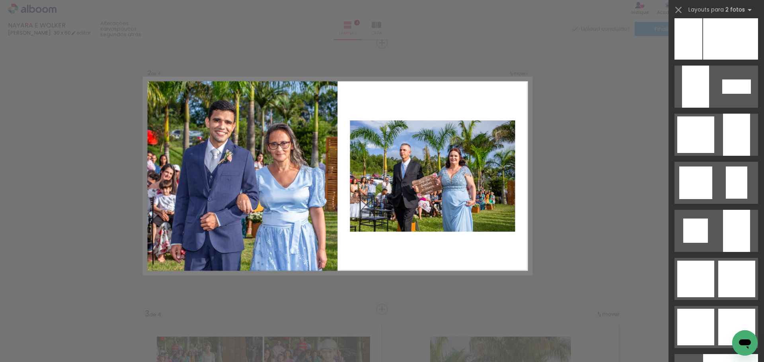
scroll to position [2900, 0]
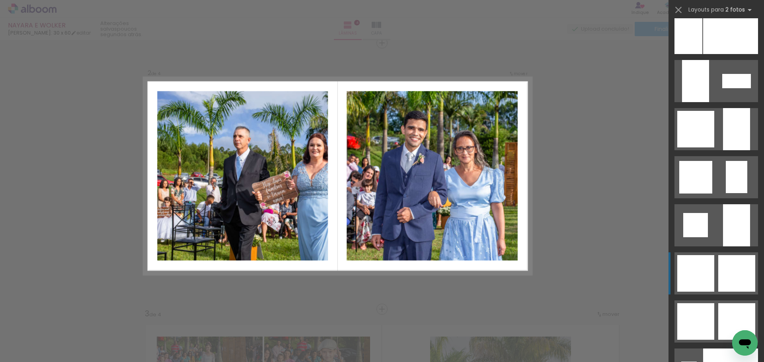
click at [744, 264] on div at bounding box center [736, 273] width 37 height 37
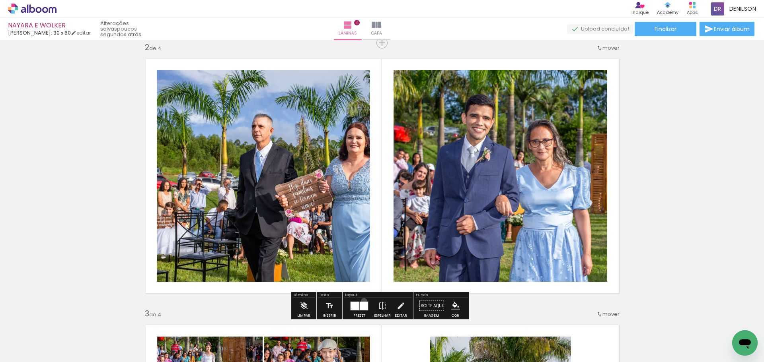
drag, startPoint x: 362, startPoint y: 301, endPoint x: 397, endPoint y: 285, distance: 38.1
click at [363, 300] on div at bounding box center [358, 306] width 21 height 16
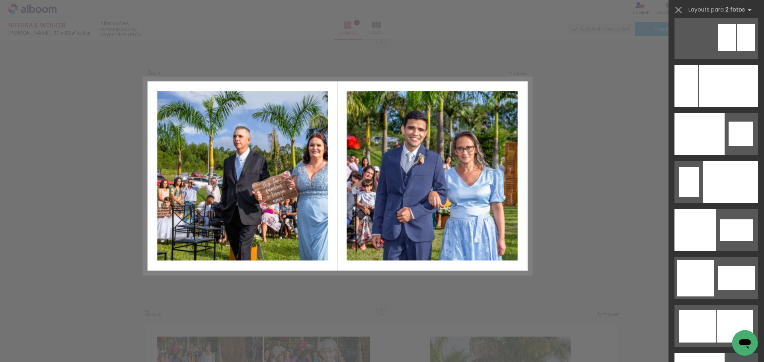
scroll to position [4136, 0]
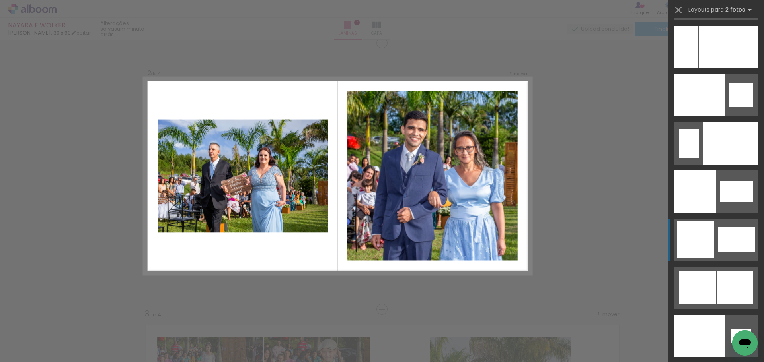
click at [720, 237] on div at bounding box center [736, 239] width 37 height 24
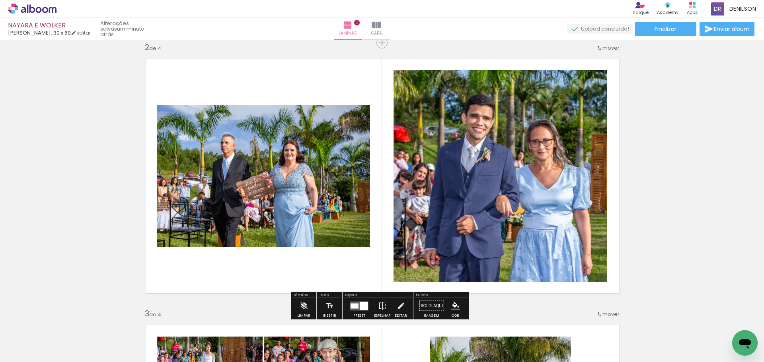
click at [378, 306] on iron-icon at bounding box center [382, 306] width 9 height 16
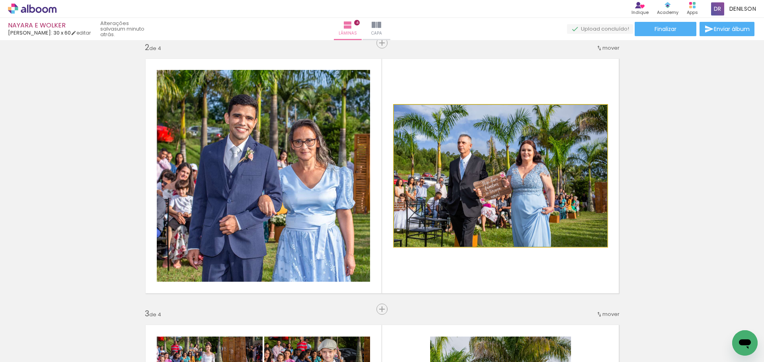
click at [521, 173] on quentale-photo at bounding box center [500, 176] width 213 height 142
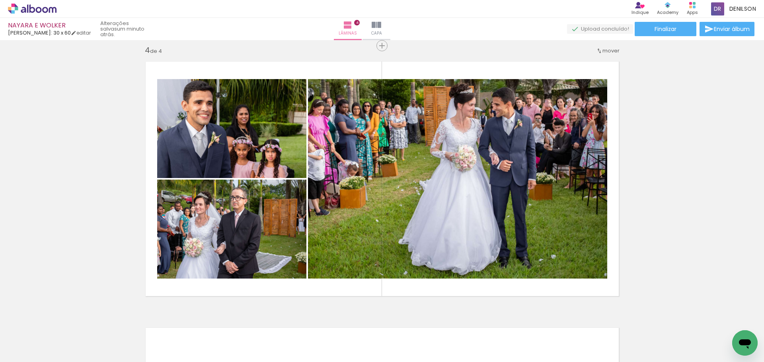
scroll to position [794, 0]
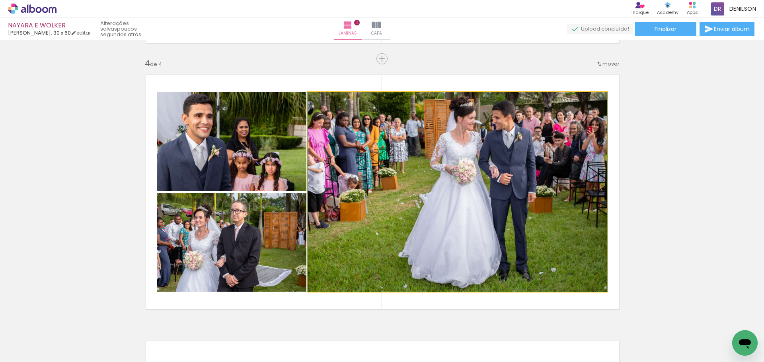
click at [496, 181] on quentale-photo at bounding box center [457, 192] width 299 height 200
click at [484, 171] on quentale-photo at bounding box center [457, 192] width 299 height 200
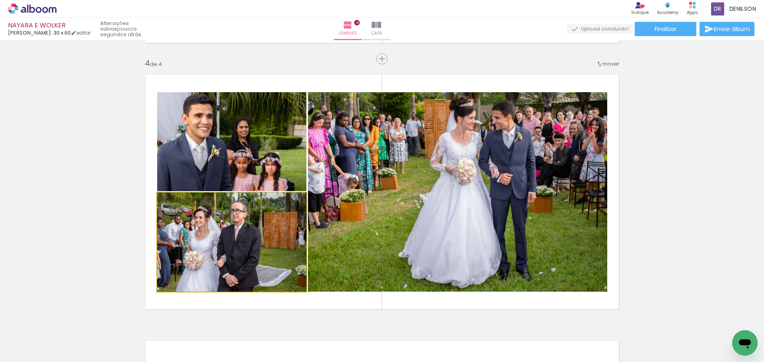
click at [240, 237] on quentale-photo at bounding box center [231, 242] width 149 height 99
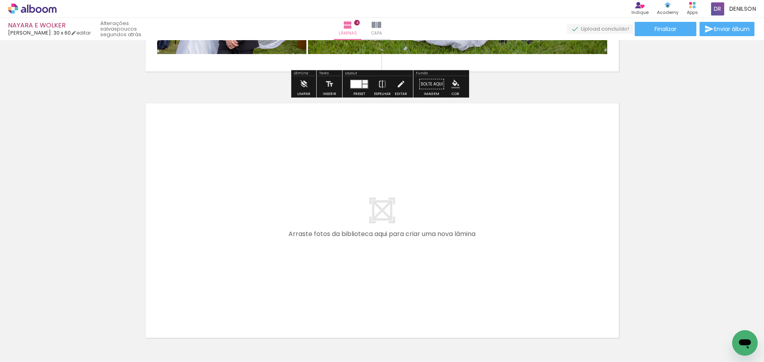
scroll to position [1032, 0]
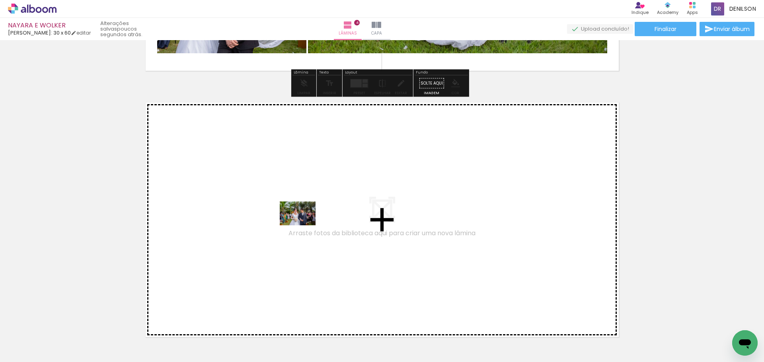
drag, startPoint x: 97, startPoint y: 339, endPoint x: 303, endPoint y: 225, distance: 235.5
click at [303, 225] on quentale-workspace at bounding box center [382, 181] width 764 height 362
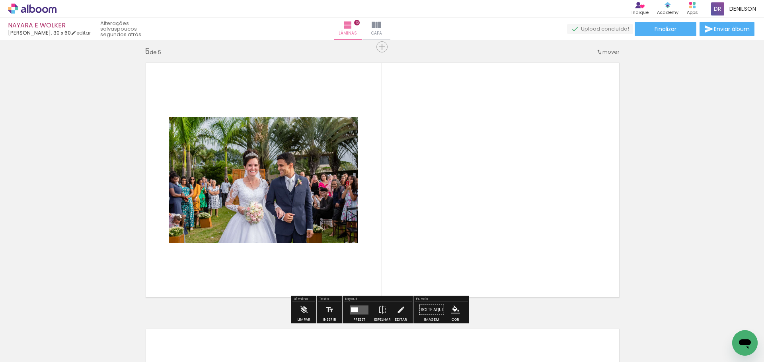
scroll to position [1076, 0]
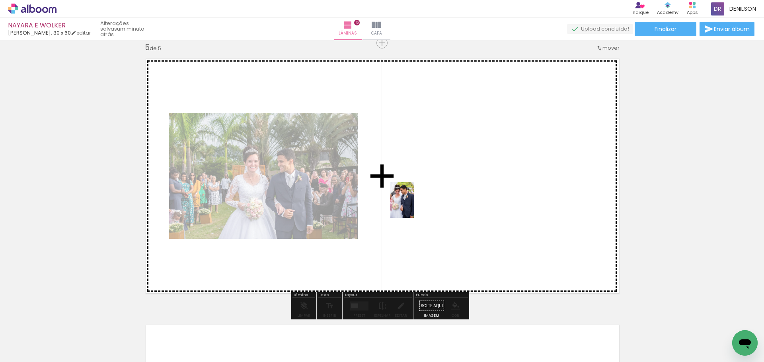
drag, startPoint x: 85, startPoint y: 336, endPoint x: 439, endPoint y: 206, distance: 376.7
click at [439, 206] on quentale-workspace at bounding box center [382, 181] width 764 height 362
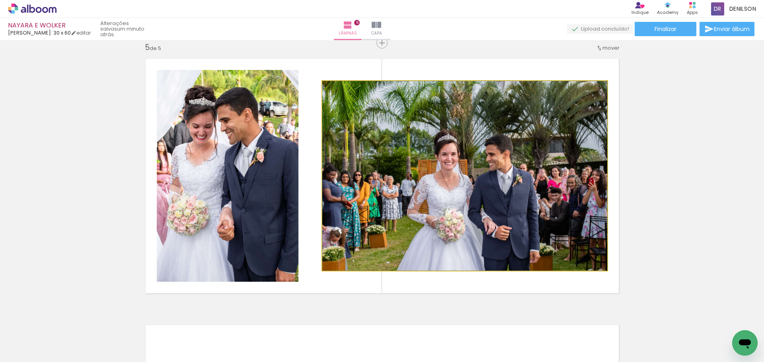
click at [480, 185] on quentale-photo at bounding box center [464, 176] width 285 height 190
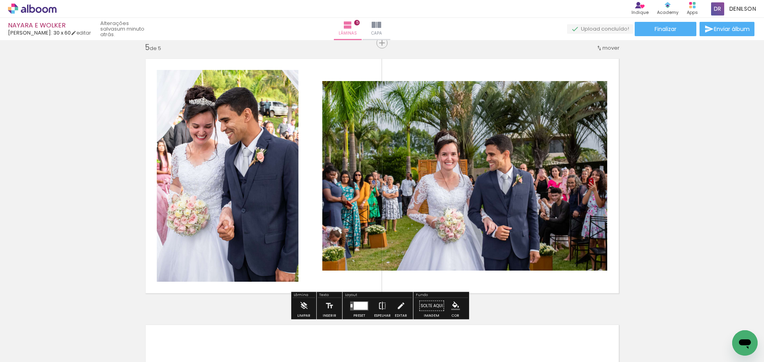
click at [379, 304] on iron-icon at bounding box center [382, 306] width 9 height 16
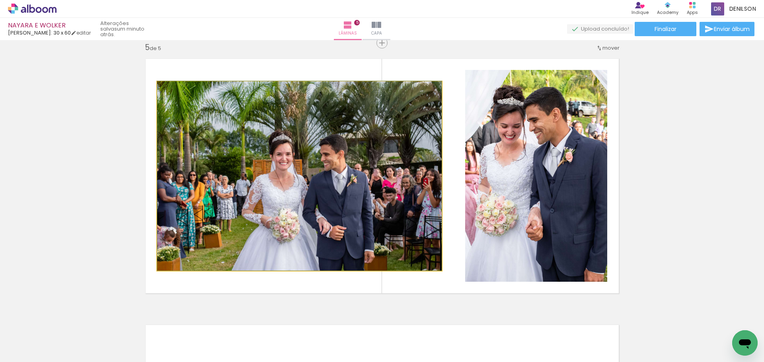
click at [325, 196] on quentale-photo at bounding box center [299, 176] width 284 height 189
click at [350, 192] on quentale-photo at bounding box center [299, 176] width 284 height 189
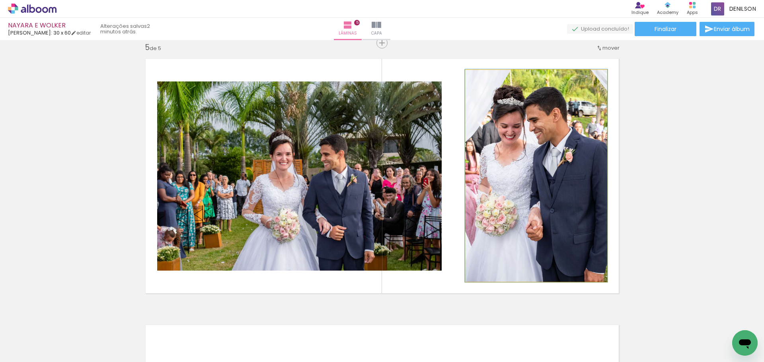
click at [564, 183] on quentale-photo at bounding box center [536, 176] width 142 height 212
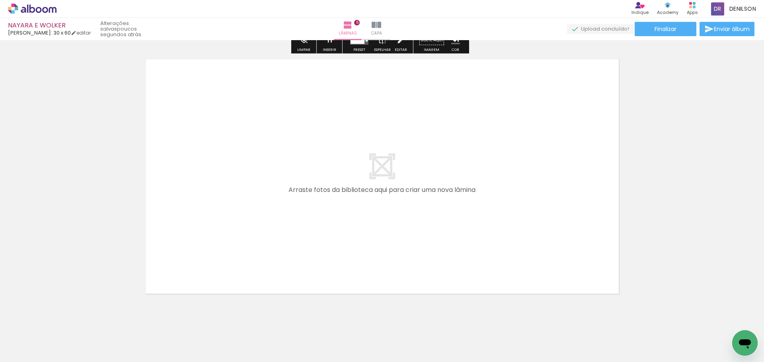
scroll to position [1355, 0]
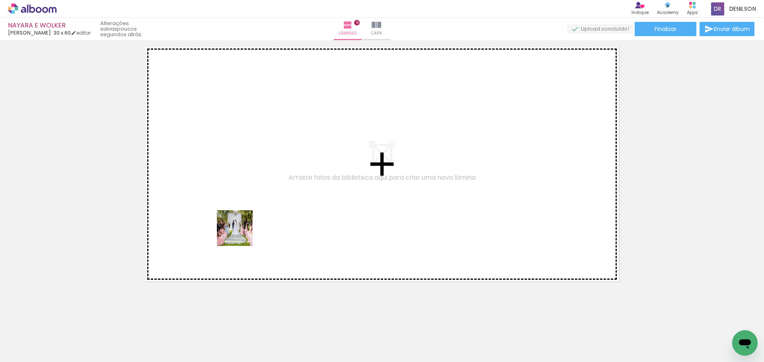
drag, startPoint x: 89, startPoint y: 334, endPoint x: 241, endPoint y: 233, distance: 182.8
click at [241, 233] on quentale-workspace at bounding box center [382, 181] width 764 height 362
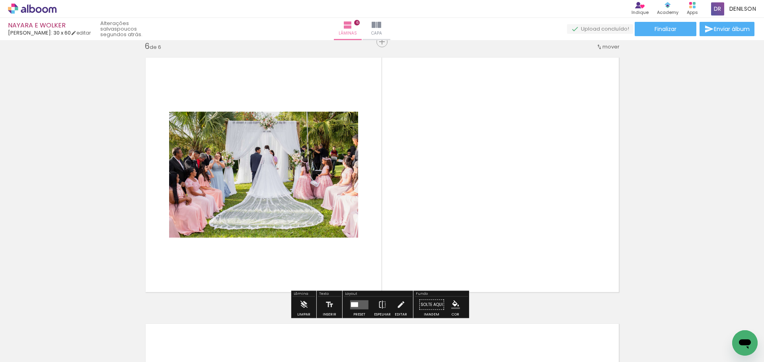
scroll to position [1343, 0]
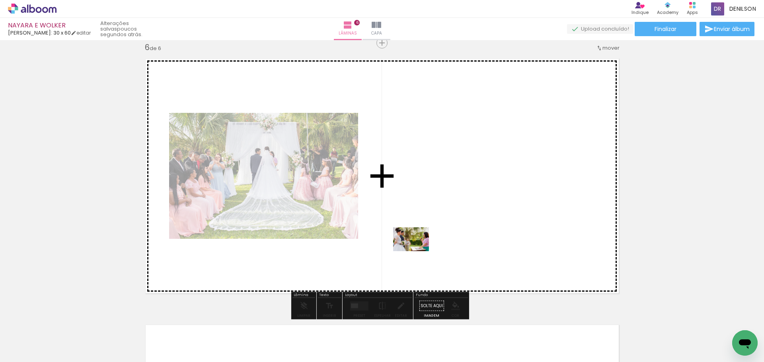
drag, startPoint x: 84, startPoint y: 339, endPoint x: 419, endPoint y: 247, distance: 347.2
click at [419, 247] on quentale-workspace at bounding box center [382, 181] width 764 height 362
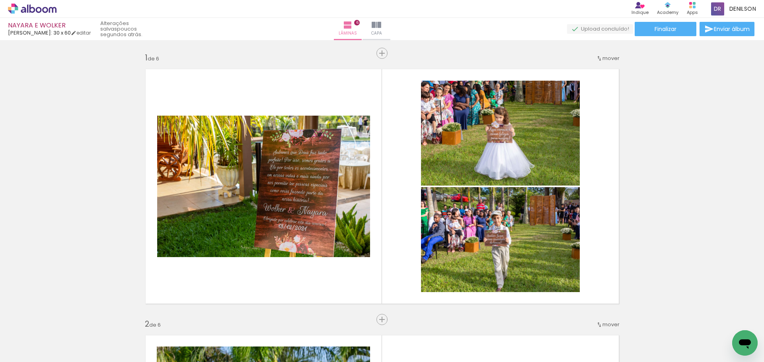
scroll to position [4136, 0]
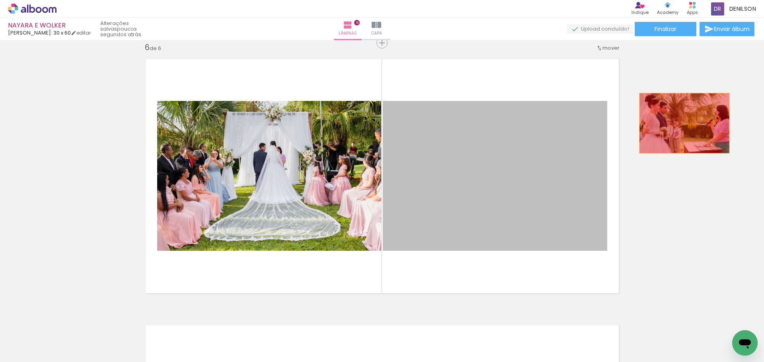
drag, startPoint x: 498, startPoint y: 163, endPoint x: 681, endPoint y: 123, distance: 186.7
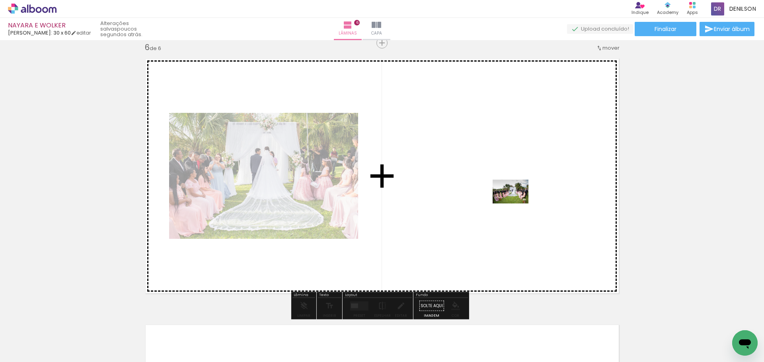
drag, startPoint x: 122, startPoint y: 335, endPoint x: 516, endPoint y: 204, distance: 415.0
click at [516, 204] on quentale-workspace at bounding box center [382, 181] width 764 height 362
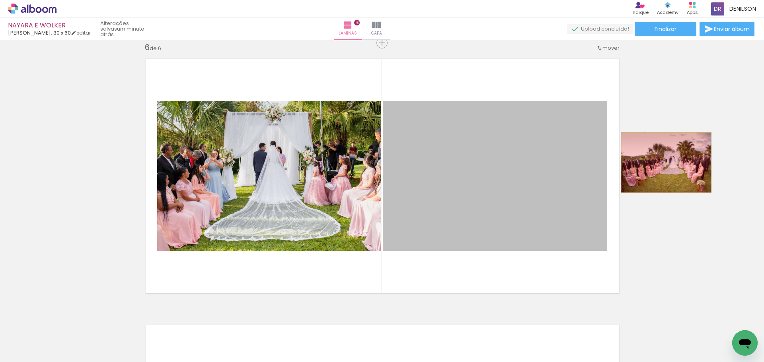
drag, startPoint x: 501, startPoint y: 183, endPoint x: 663, endPoint y: 163, distance: 163.1
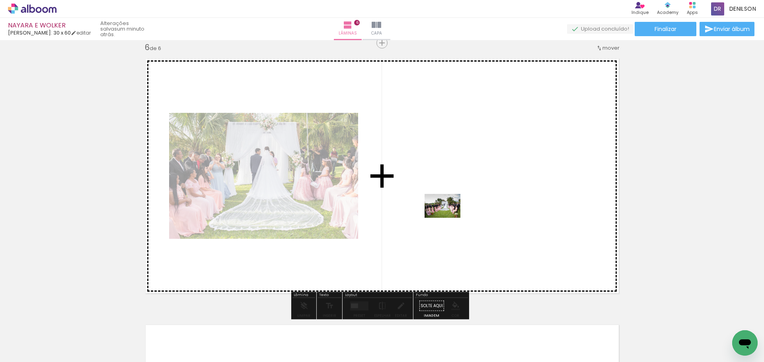
drag, startPoint x: 124, startPoint y: 338, endPoint x: 448, endPoint y: 218, distance: 345.7
click at [448, 218] on quentale-workspace at bounding box center [382, 181] width 764 height 362
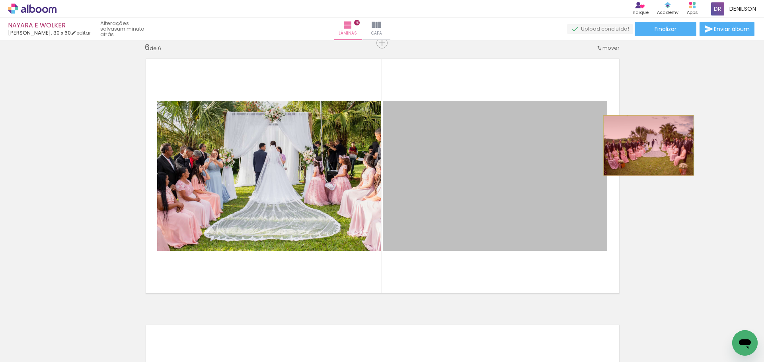
drag, startPoint x: 622, startPoint y: 156, endPoint x: 680, endPoint y: 133, distance: 62.6
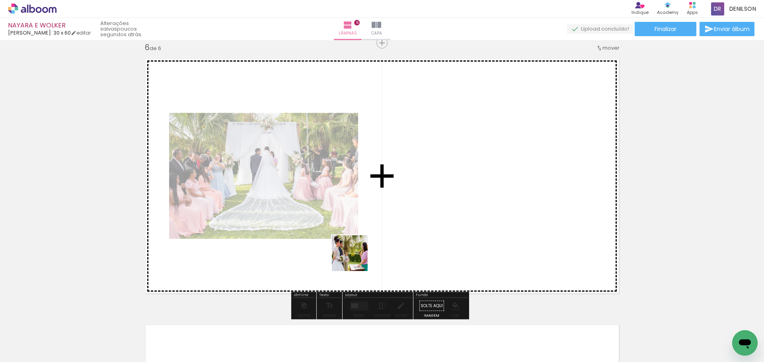
drag, startPoint x: 84, startPoint y: 336, endPoint x: 393, endPoint y: 239, distance: 324.0
click at [393, 239] on quentale-workspace at bounding box center [382, 181] width 764 height 362
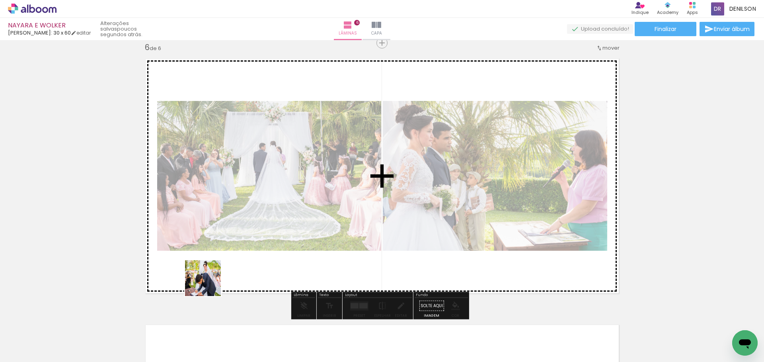
drag, startPoint x: 189, startPoint y: 300, endPoint x: 220, endPoint y: 276, distance: 39.1
click at [220, 276] on quentale-workspace at bounding box center [382, 181] width 764 height 362
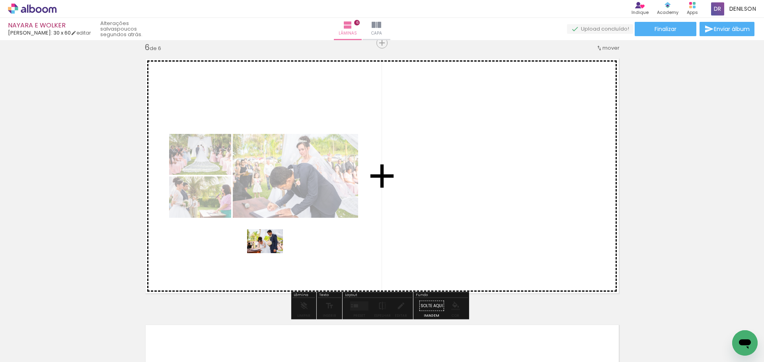
drag, startPoint x: 121, startPoint y: 333, endPoint x: 271, endPoint y: 253, distance: 170.3
click at [271, 253] on quentale-workspace at bounding box center [382, 181] width 764 height 362
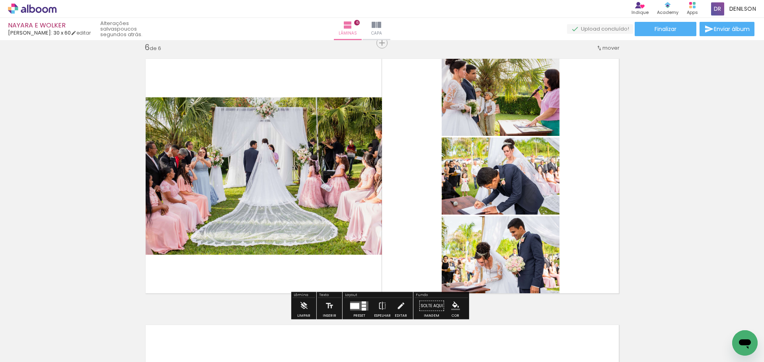
drag, startPoint x: 360, startPoint y: 311, endPoint x: 359, endPoint y: 299, distance: 11.2
click at [360, 308] on div at bounding box center [358, 306] width 21 height 16
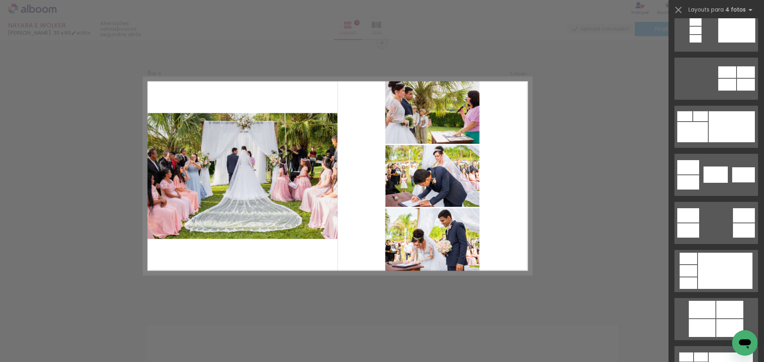
scroll to position [199, 0]
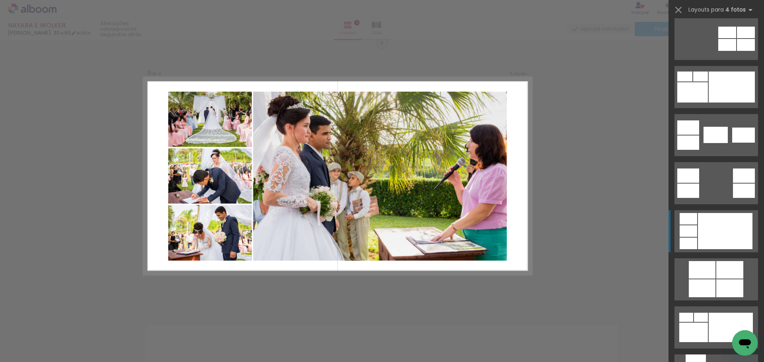
click at [729, 224] on div at bounding box center [725, 231] width 54 height 36
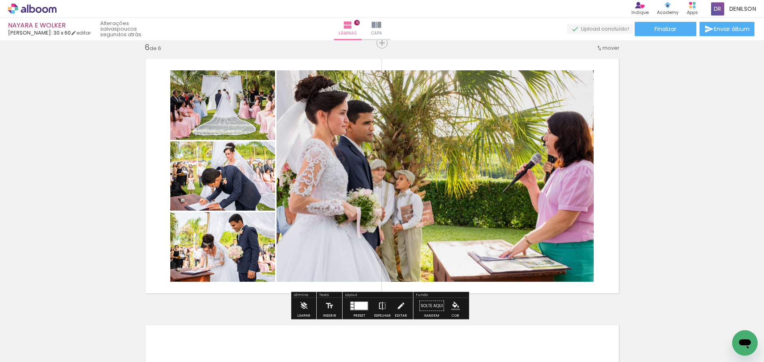
click at [383, 306] on iron-icon at bounding box center [382, 306] width 9 height 16
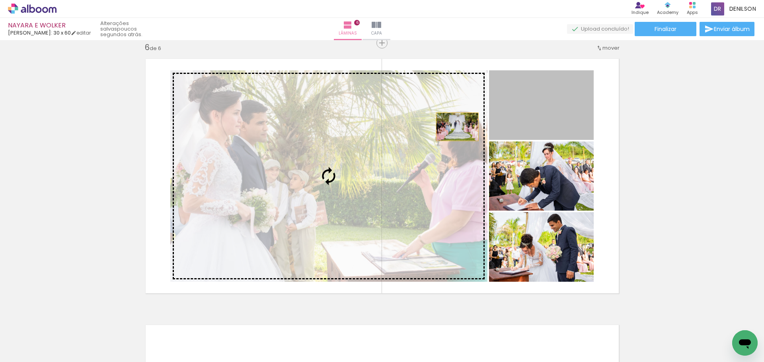
drag, startPoint x: 541, startPoint y: 114, endPoint x: 377, endPoint y: 128, distance: 164.5
click at [0, 0] on slot at bounding box center [0, 0] width 0 height 0
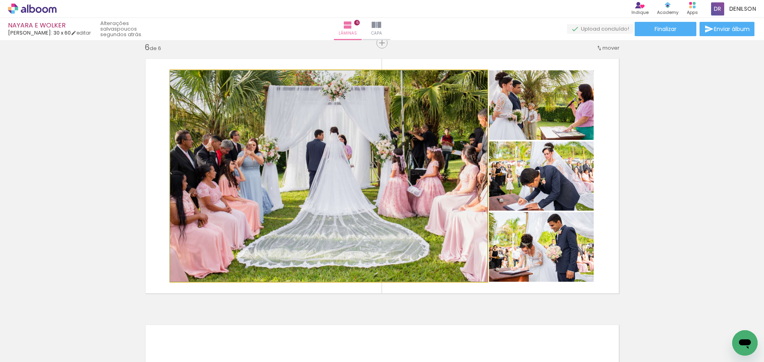
click at [352, 152] on quentale-photo at bounding box center [328, 176] width 317 height 212
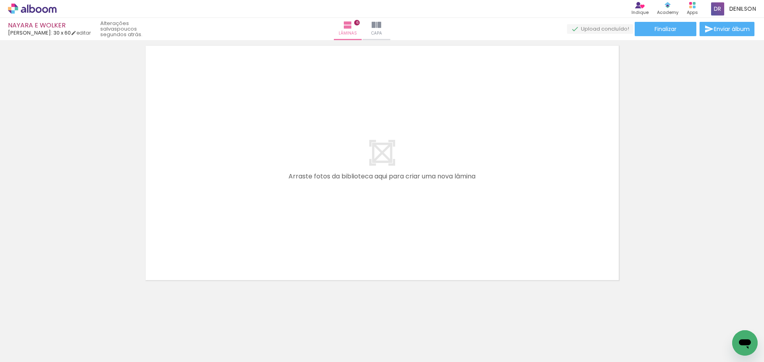
scroll to position [1624, 0]
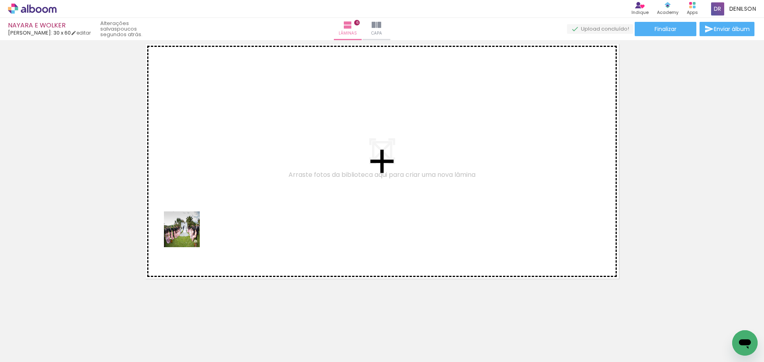
drag, startPoint x: 91, startPoint y: 336, endPoint x: 192, endPoint y: 229, distance: 147.4
click at [192, 229] on quentale-workspace at bounding box center [382, 181] width 764 height 362
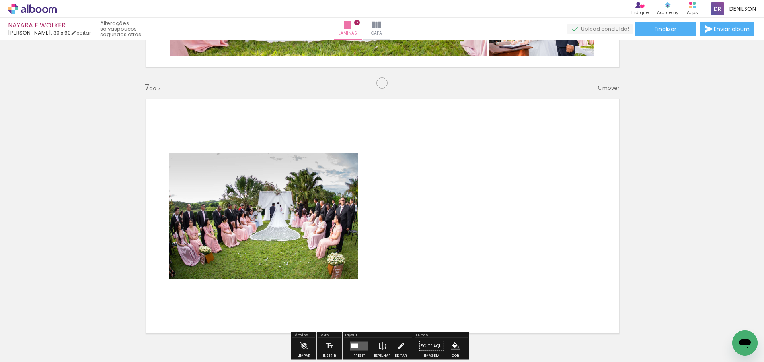
scroll to position [1569, 0]
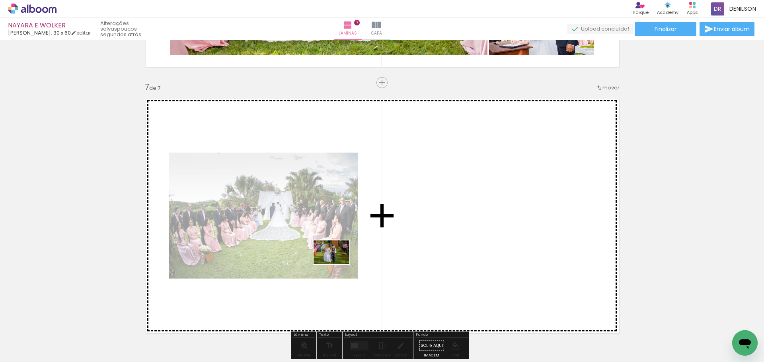
drag, startPoint x: 87, startPoint y: 341, endPoint x: 330, endPoint y: 263, distance: 254.8
click at [357, 253] on quentale-workspace at bounding box center [382, 181] width 764 height 362
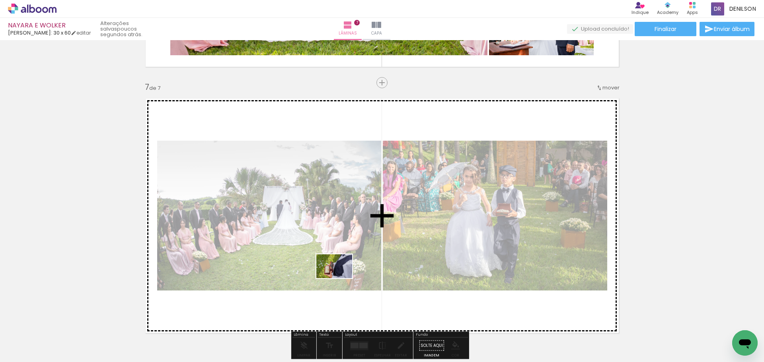
drag, startPoint x: 119, startPoint y: 327, endPoint x: 348, endPoint y: 277, distance: 234.4
click at [348, 277] on quentale-workspace at bounding box center [382, 181] width 764 height 362
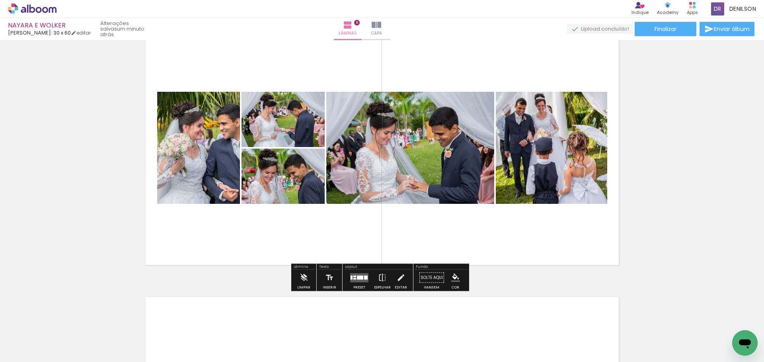
scroll to position [1909, 0]
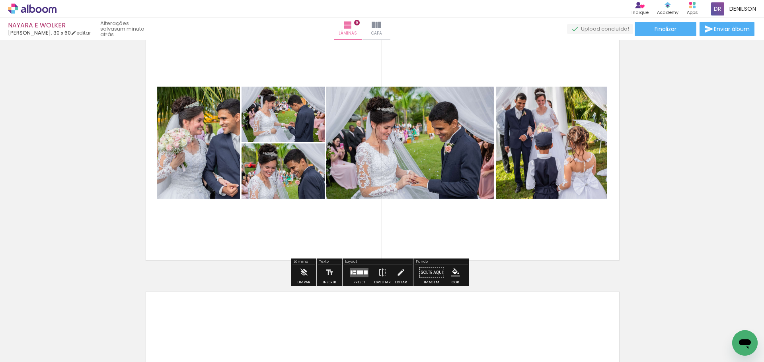
click at [354, 269] on quentale-layouter at bounding box center [359, 272] width 18 height 9
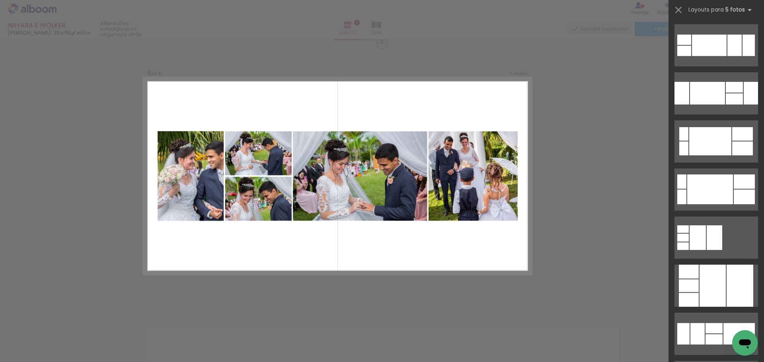
scroll to position [0, 0]
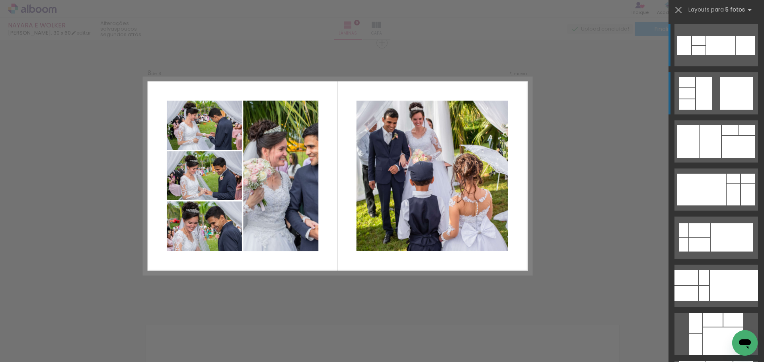
click at [731, 93] on div at bounding box center [736, 93] width 33 height 33
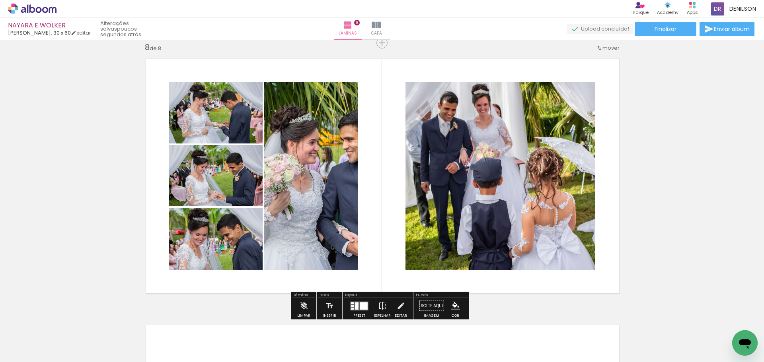
click at [382, 305] on iron-icon at bounding box center [382, 306] width 9 height 16
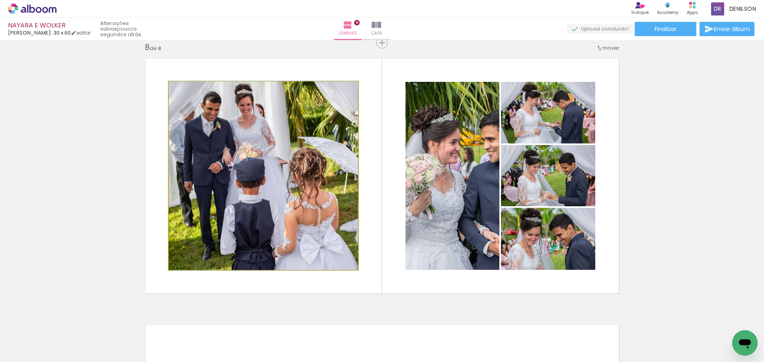
click at [224, 181] on quentale-photo at bounding box center [263, 176] width 189 height 188
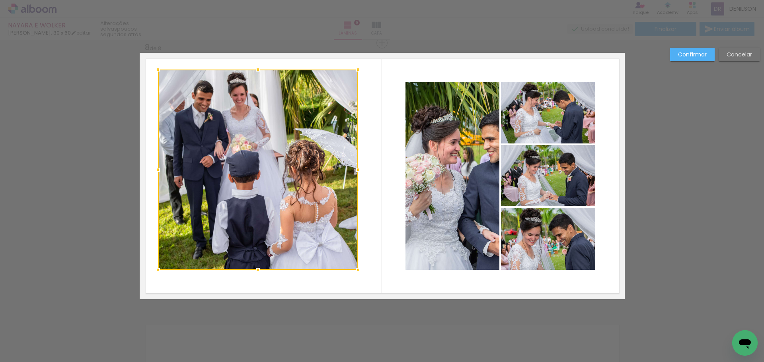
drag, startPoint x: 167, startPoint y: 83, endPoint x: 156, endPoint y: 75, distance: 13.4
click at [156, 75] on div at bounding box center [158, 70] width 16 height 16
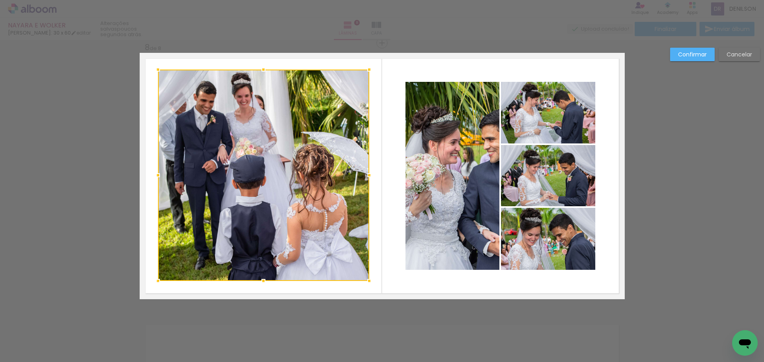
drag, startPoint x: 355, startPoint y: 272, endPoint x: 366, endPoint y: 283, distance: 15.7
click at [366, 283] on div at bounding box center [369, 281] width 16 height 16
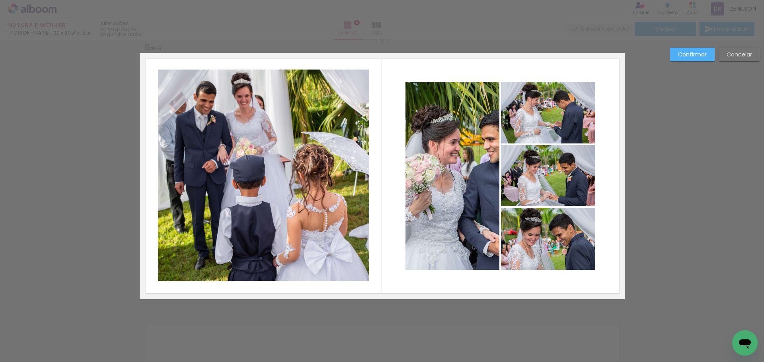
drag, startPoint x: 262, startPoint y: 174, endPoint x: 257, endPoint y: 179, distance: 7.0
click at [262, 174] on quentale-photo at bounding box center [263, 176] width 211 height 212
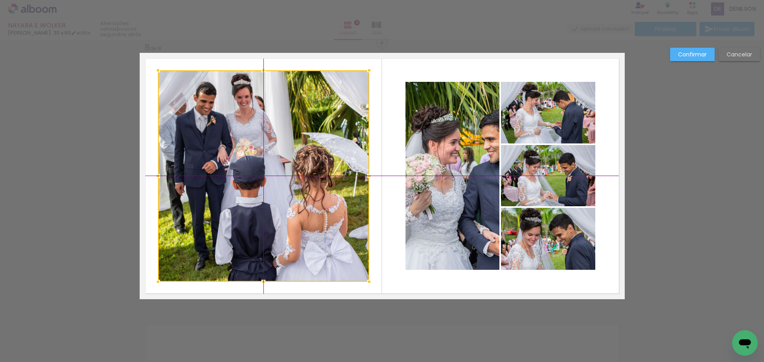
click at [261, 173] on div at bounding box center [263, 176] width 211 height 212
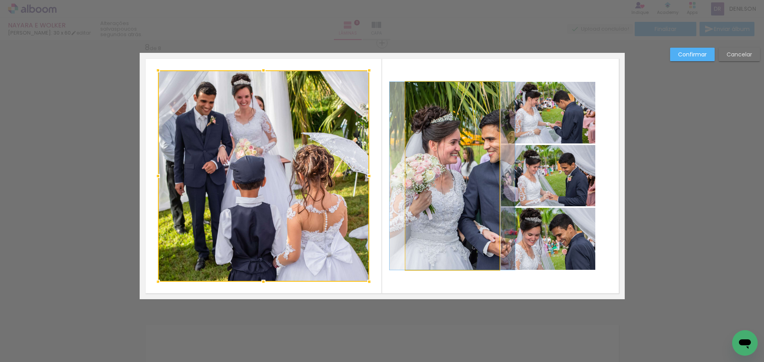
click at [460, 152] on quentale-photo at bounding box center [452, 176] width 94 height 188
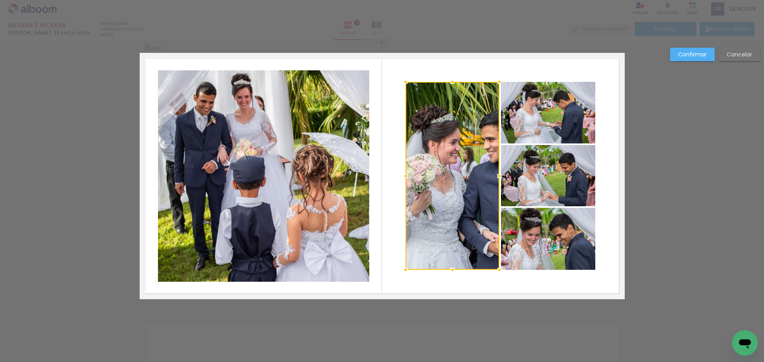
click at [544, 115] on quentale-photo at bounding box center [548, 113] width 94 height 62
click at [552, 187] on div at bounding box center [500, 176] width 190 height 188
click at [557, 227] on div at bounding box center [500, 176] width 190 height 188
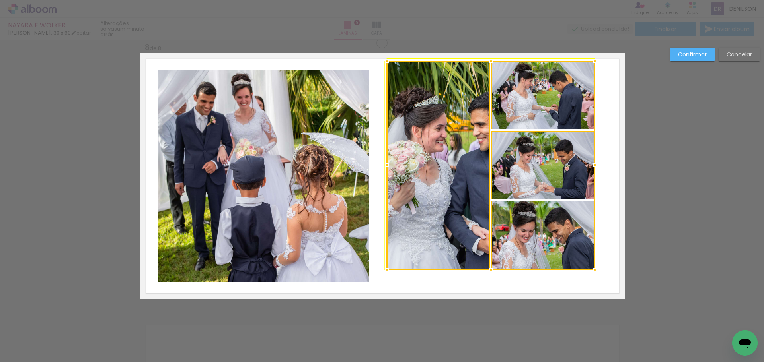
drag, startPoint x: 402, startPoint y: 84, endPoint x: 386, endPoint y: 67, distance: 23.1
click at [386, 67] on div at bounding box center [387, 61] width 16 height 16
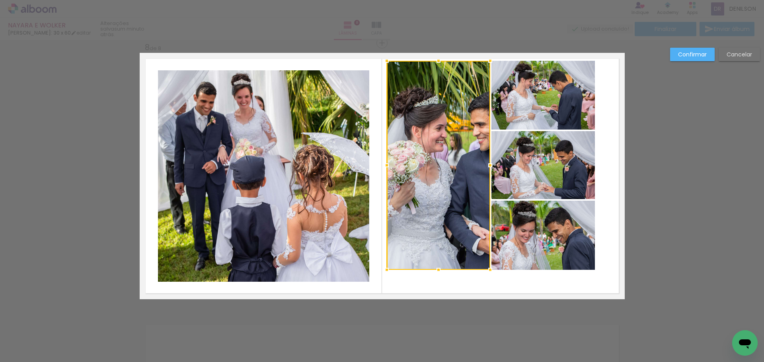
click at [0, 0] on slot "Confirmar" at bounding box center [0, 0] width 0 height 0
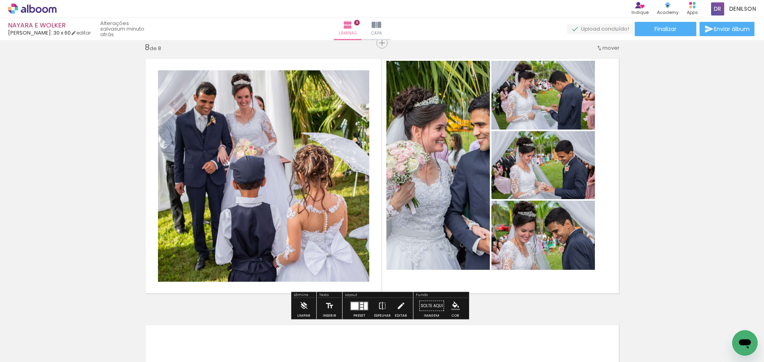
click at [437, 172] on quentale-photo at bounding box center [437, 165] width 103 height 209
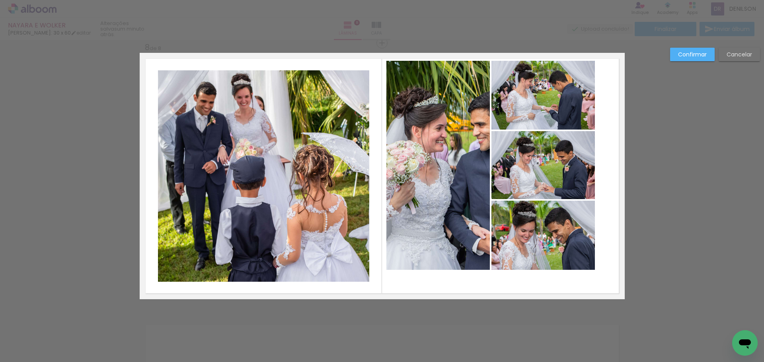
click at [440, 169] on quentale-photo at bounding box center [437, 165] width 103 height 209
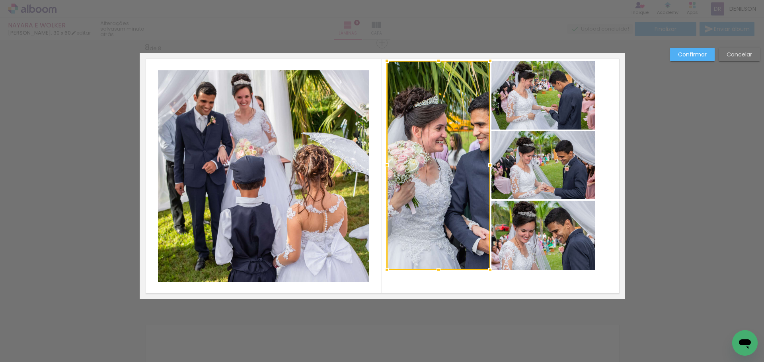
click at [529, 119] on quentale-photo at bounding box center [543, 95] width 104 height 69
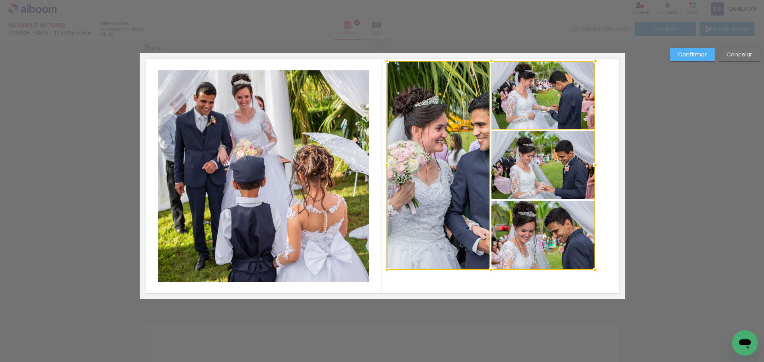
click at [536, 180] on div at bounding box center [491, 165] width 208 height 209
click at [531, 225] on div at bounding box center [491, 165] width 208 height 209
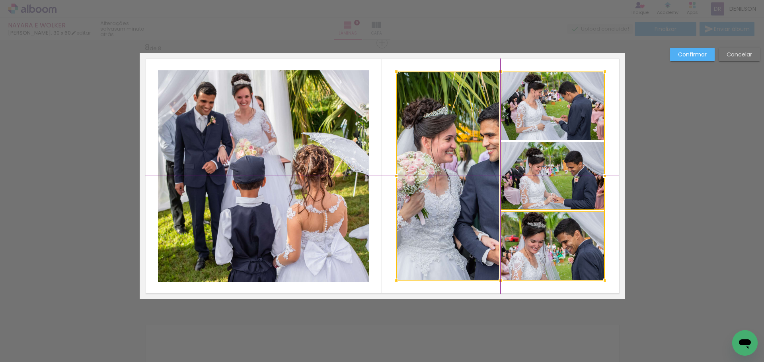
drag, startPoint x: 521, startPoint y: 169, endPoint x: 528, endPoint y: 177, distance: 9.9
click at [528, 177] on div at bounding box center [500, 176] width 208 height 209
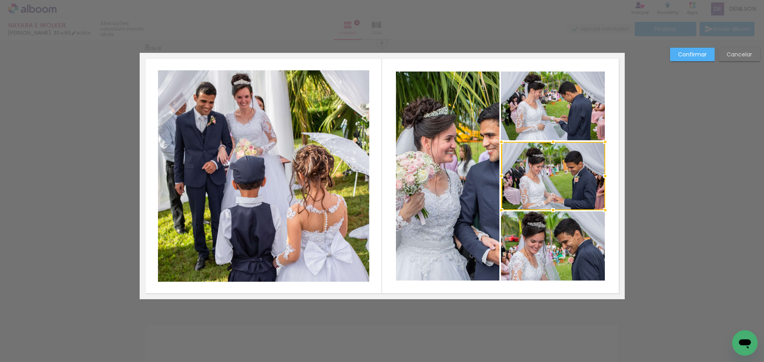
click at [454, 165] on quentale-photo at bounding box center [447, 176] width 103 height 209
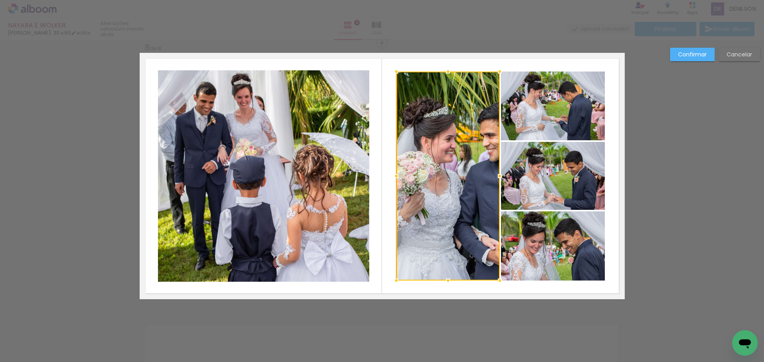
click at [454, 165] on div at bounding box center [447, 176] width 103 height 209
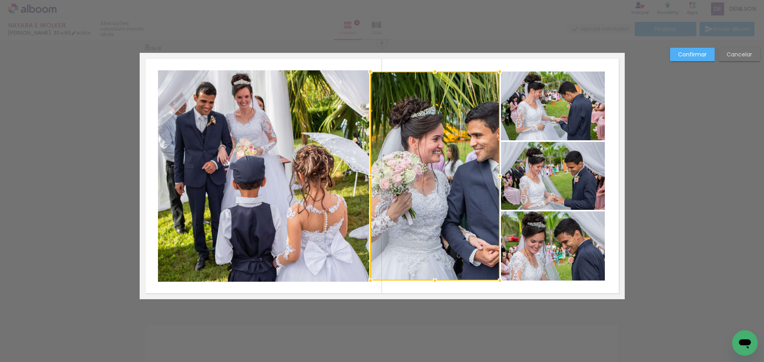
drag, startPoint x: 393, startPoint y: 176, endPoint x: 370, endPoint y: 174, distance: 22.8
click at [370, 174] on div at bounding box center [370, 176] width 16 height 16
click at [0, 0] on slot "Cancelar" at bounding box center [0, 0] width 0 height 0
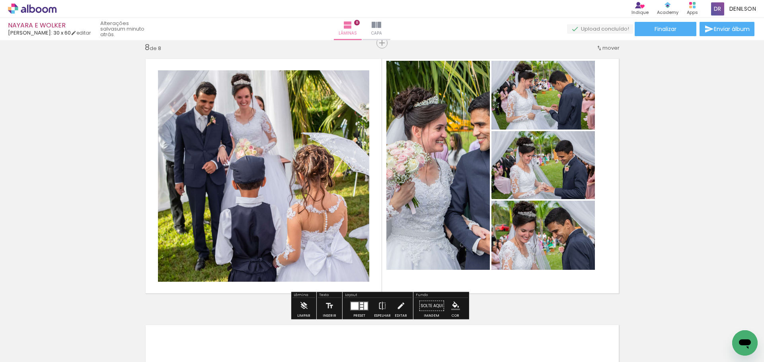
click at [355, 313] on quentale-thumb at bounding box center [347, 336] width 45 height 46
click at [355, 309] on div at bounding box center [355, 306] width 8 height 8
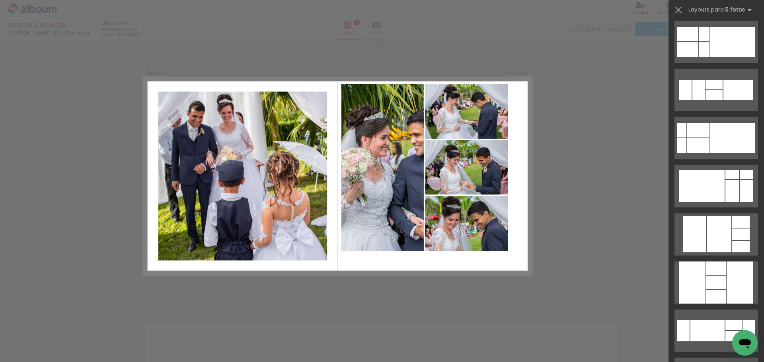
scroll to position [1074, 0]
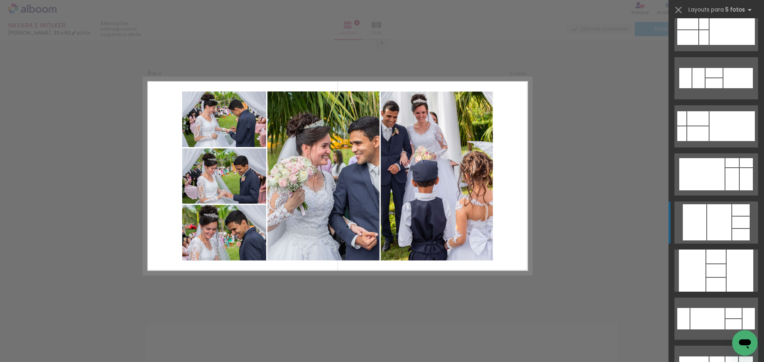
click at [724, 217] on div at bounding box center [719, 222] width 24 height 36
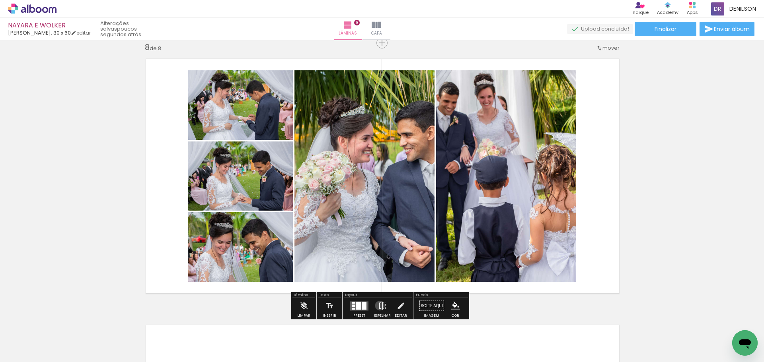
click at [378, 305] on iron-icon at bounding box center [382, 306] width 9 height 16
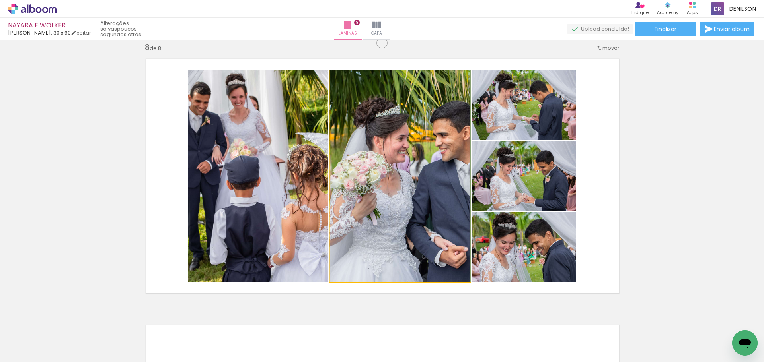
click at [410, 181] on quentale-photo at bounding box center [400, 176] width 140 height 212
click at [411, 176] on quentale-photo at bounding box center [400, 176] width 140 height 212
click at [409, 181] on quentale-photo at bounding box center [400, 176] width 140 height 212
drag, startPoint x: 413, startPoint y: 177, endPoint x: 406, endPoint y: 176, distance: 6.9
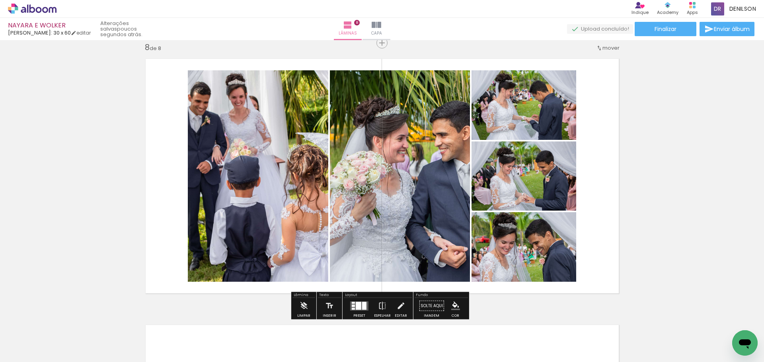
click at [280, 186] on quentale-photo at bounding box center [258, 176] width 140 height 212
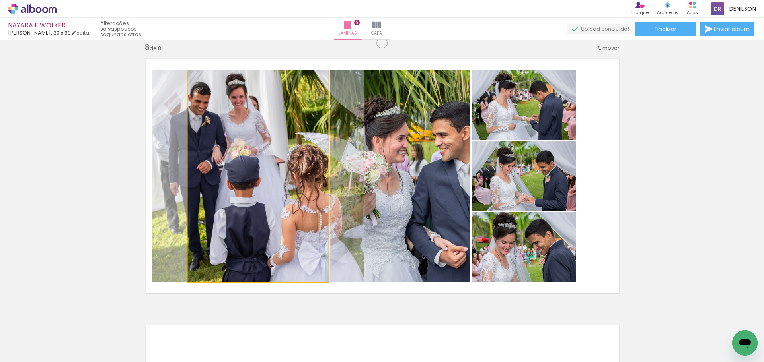
click at [280, 186] on quentale-photo at bounding box center [258, 176] width 140 height 212
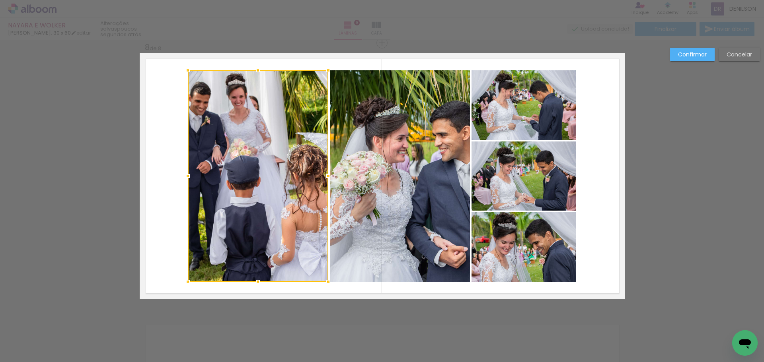
click at [399, 185] on quentale-photo at bounding box center [400, 176] width 140 height 212
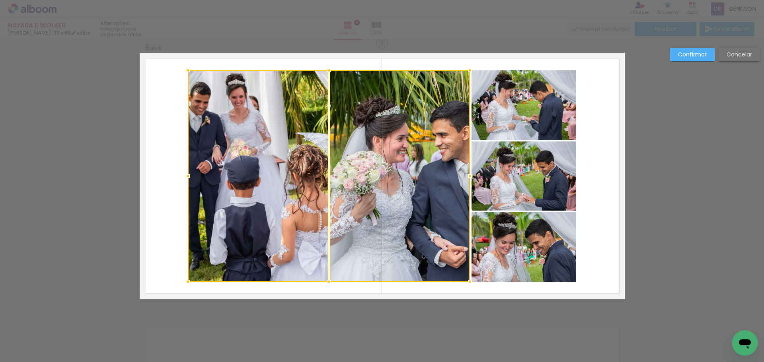
click at [511, 178] on quentale-photo at bounding box center [523, 176] width 105 height 69
click at [525, 124] on div at bounding box center [382, 176] width 388 height 212
click at [523, 227] on div at bounding box center [382, 176] width 388 height 212
